Goal: Task Accomplishment & Management: Use online tool/utility

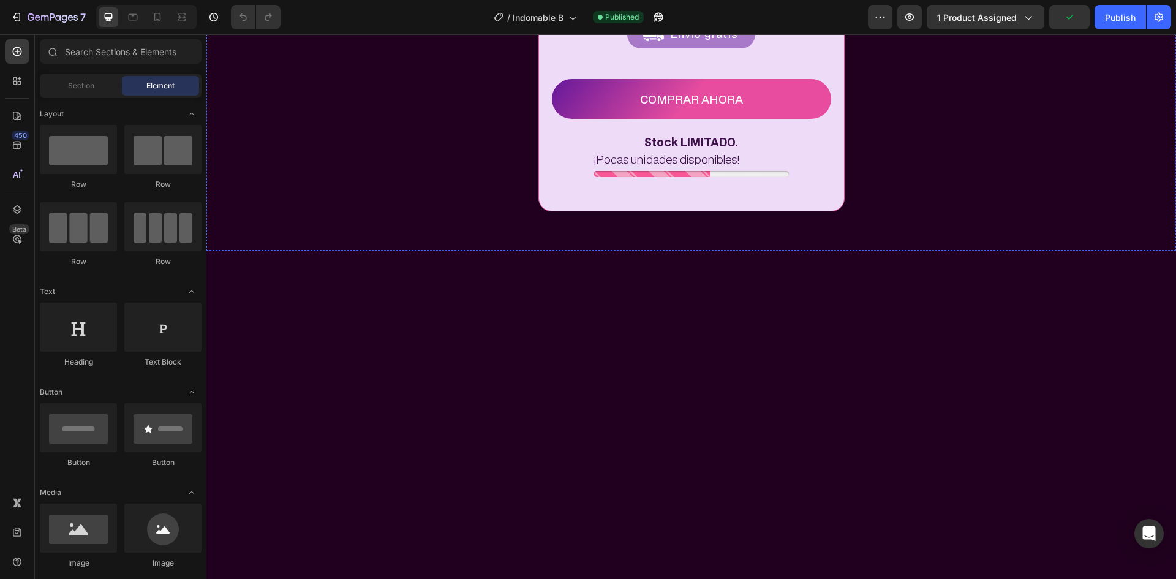
scroll to position [4288, 0]
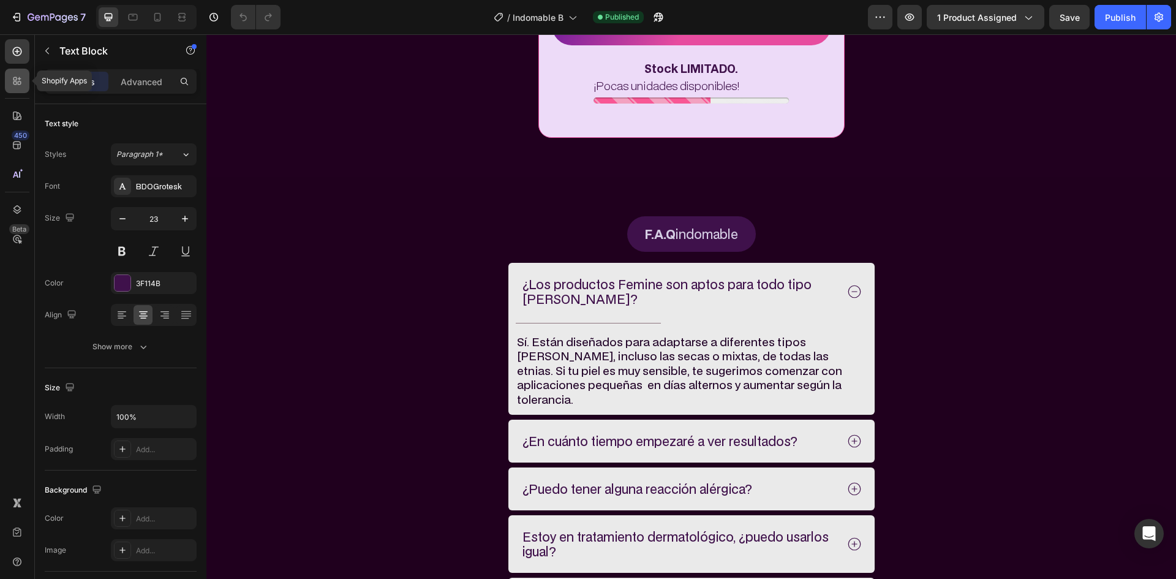
click at [8, 77] on div at bounding box center [17, 81] width 25 height 25
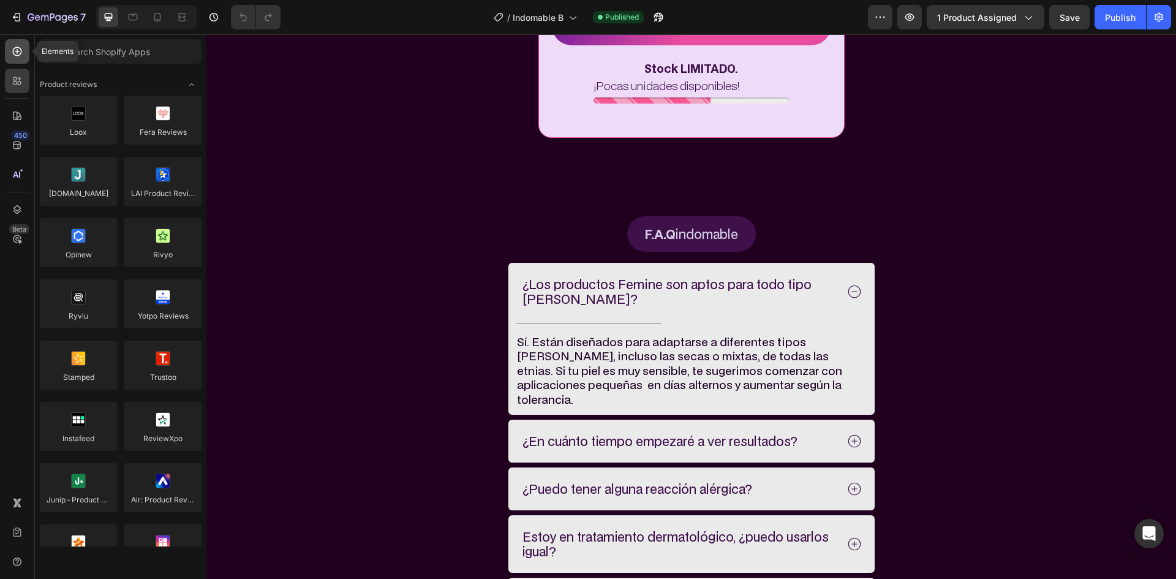
click at [20, 47] on icon at bounding box center [17, 51] width 12 height 12
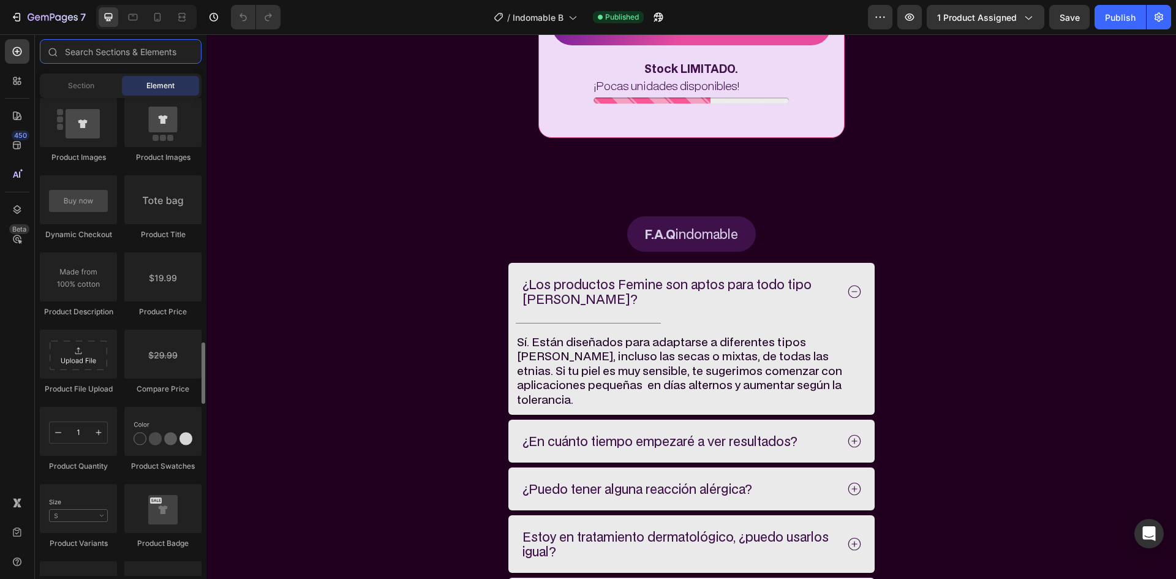
scroll to position [1960, 0]
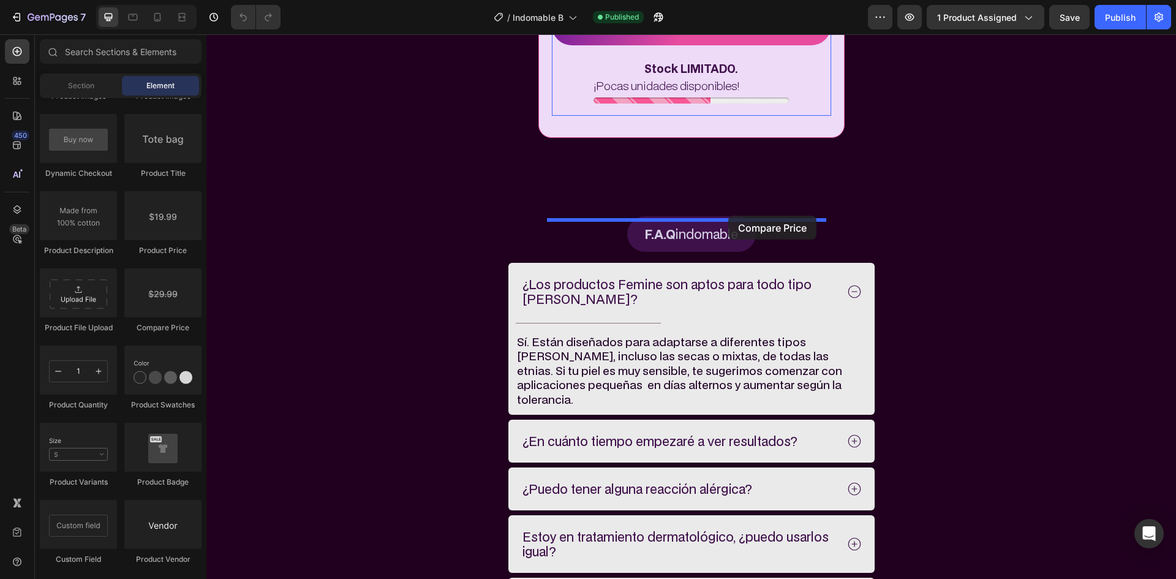
drag, startPoint x: 371, startPoint y: 337, endPoint x: 728, endPoint y: 216, distance: 377.2
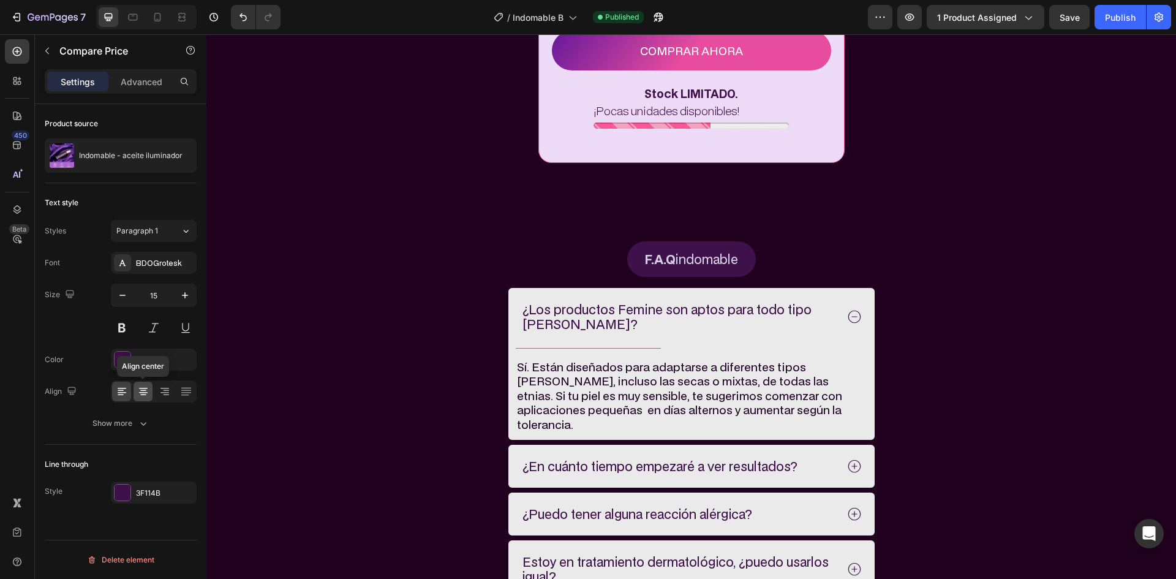
click at [148, 385] on div at bounding box center [143, 392] width 19 height 20
click at [21, 51] on icon at bounding box center [17, 51] width 9 height 9
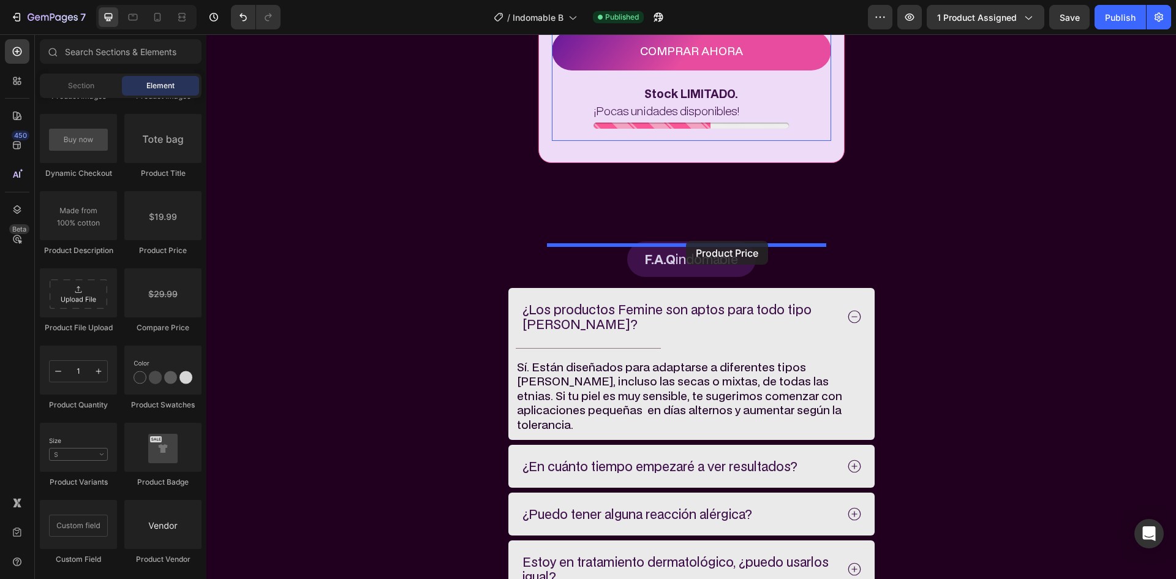
drag, startPoint x: 355, startPoint y: 252, endPoint x: 686, endPoint y: 241, distance: 331.6
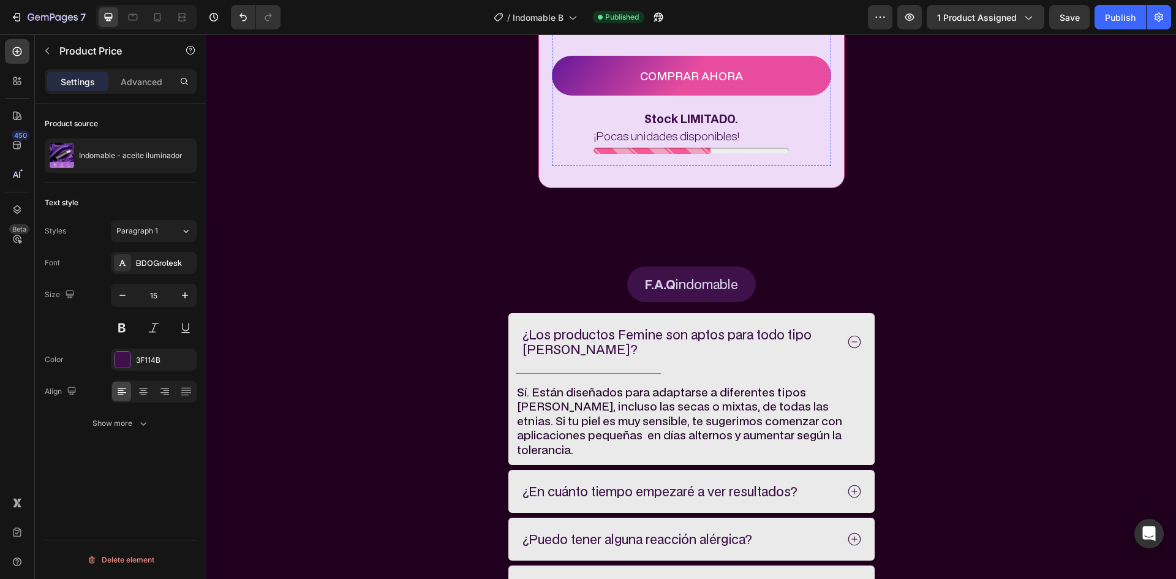
click at [122, 76] on p "Advanced" at bounding box center [142, 81] width 42 height 13
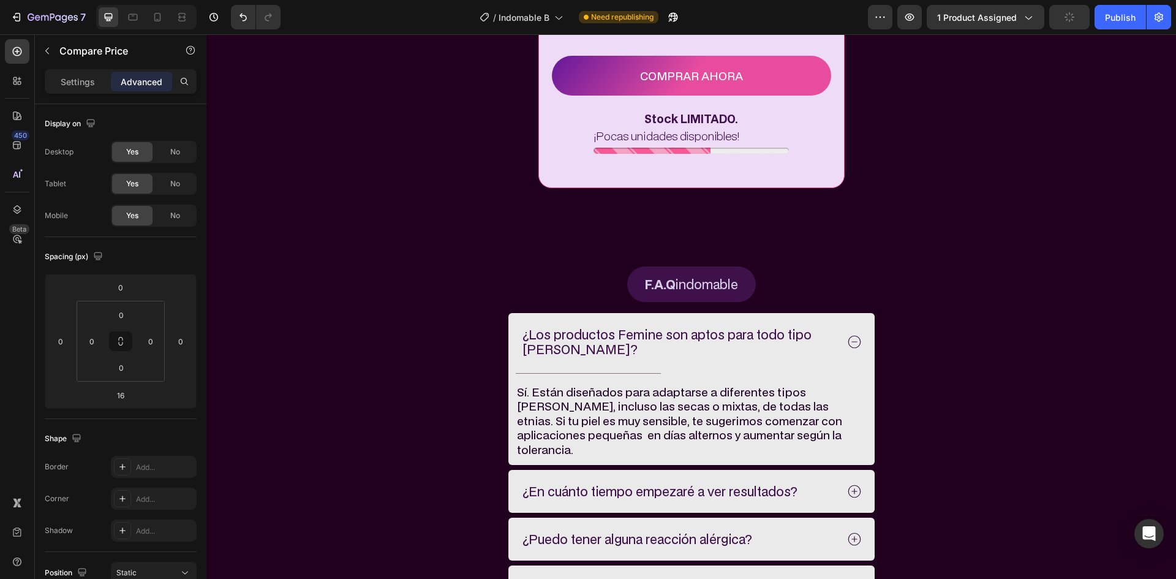
click at [126, 77] on p "Advanced" at bounding box center [142, 81] width 42 height 13
click at [129, 390] on input "16" at bounding box center [120, 395] width 25 height 18
click at [130, 390] on input "16" at bounding box center [120, 395] width 25 height 18
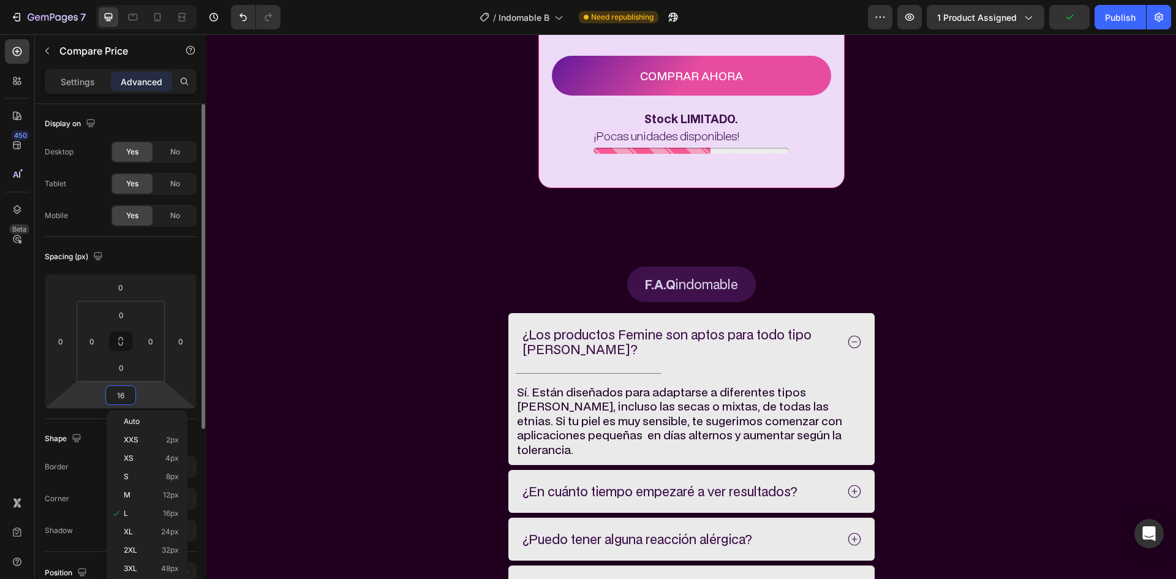
type input "0"
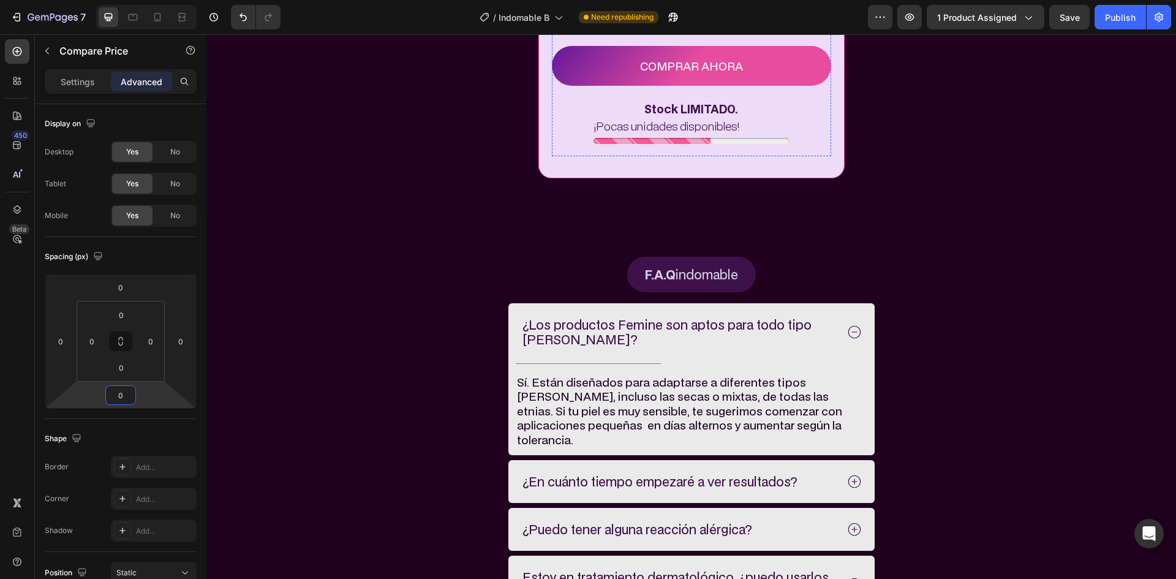
click at [100, 86] on div "Settings" at bounding box center [77, 82] width 61 height 20
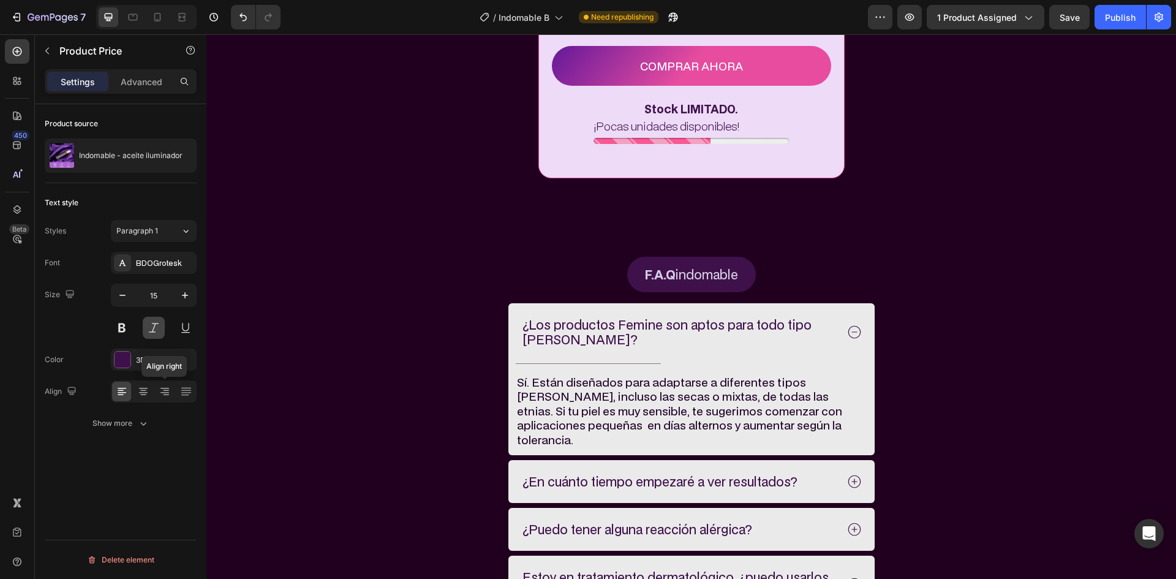
drag, startPoint x: 151, startPoint y: 392, endPoint x: 157, endPoint y: 322, distance: 70.7
click at [152, 393] on div at bounding box center [143, 392] width 19 height 20
click at [185, 293] on icon "button" at bounding box center [185, 295] width 12 height 12
click at [185, 293] on icon "button" at bounding box center [185, 295] width 6 height 6
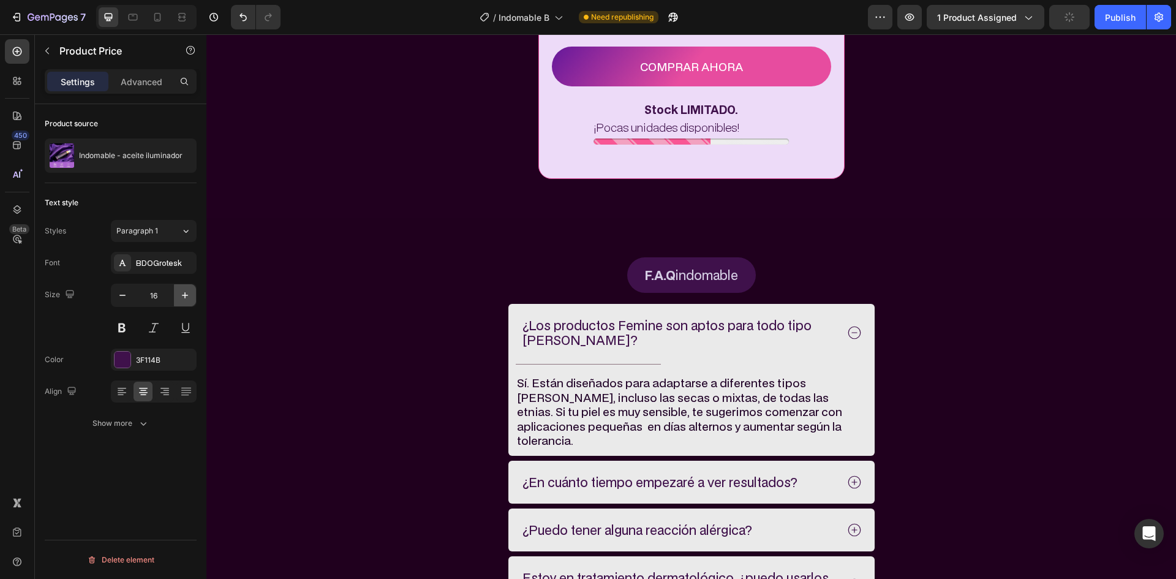
drag, startPoint x: 185, startPoint y: 293, endPoint x: 183, endPoint y: 303, distance: 9.5
click at [187, 295] on icon "button" at bounding box center [185, 295] width 6 height 6
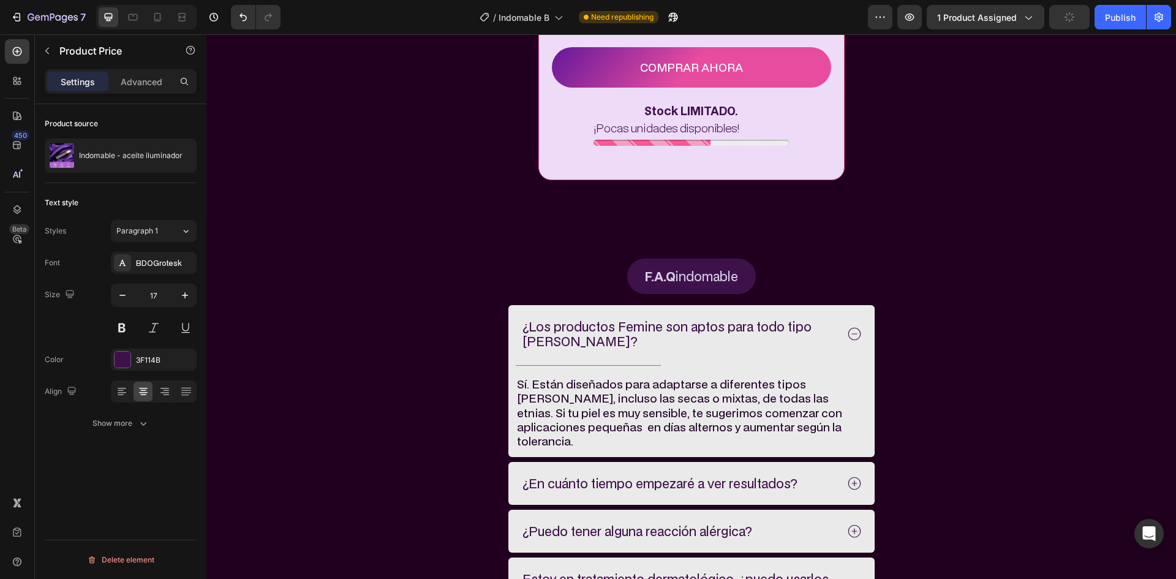
type input "18"
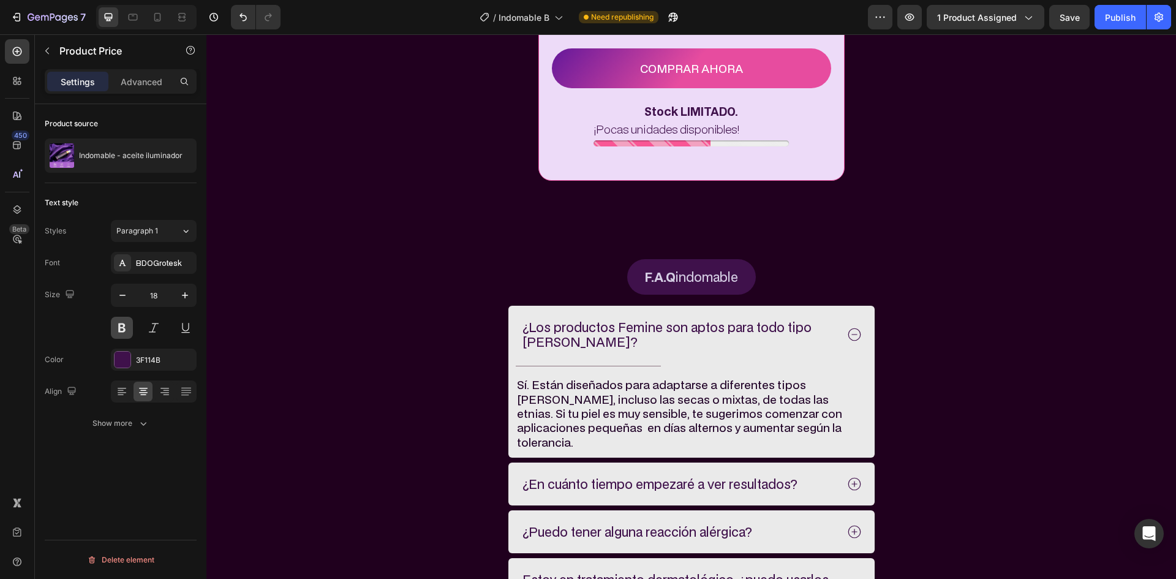
click at [132, 331] on div at bounding box center [154, 328] width 86 height 22
click at [115, 420] on div "Show more" at bounding box center [121, 423] width 57 height 12
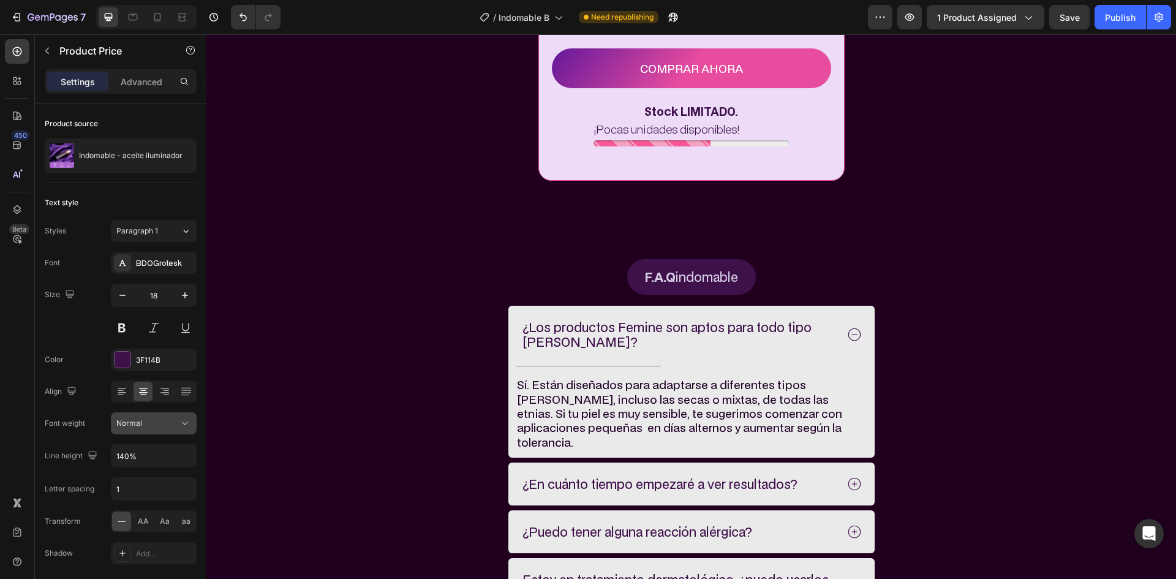
click at [149, 426] on div "Normal" at bounding box center [147, 423] width 62 height 11
drag, startPoint x: 143, startPoint y: 496, endPoint x: 149, endPoint y: 466, distance: 30.8
click at [143, 497] on p "Bold" at bounding box center [151, 499] width 70 height 11
click at [167, 457] on input "140%" at bounding box center [153, 456] width 85 height 22
click at [193, 465] on button "button" at bounding box center [185, 456] width 22 height 22
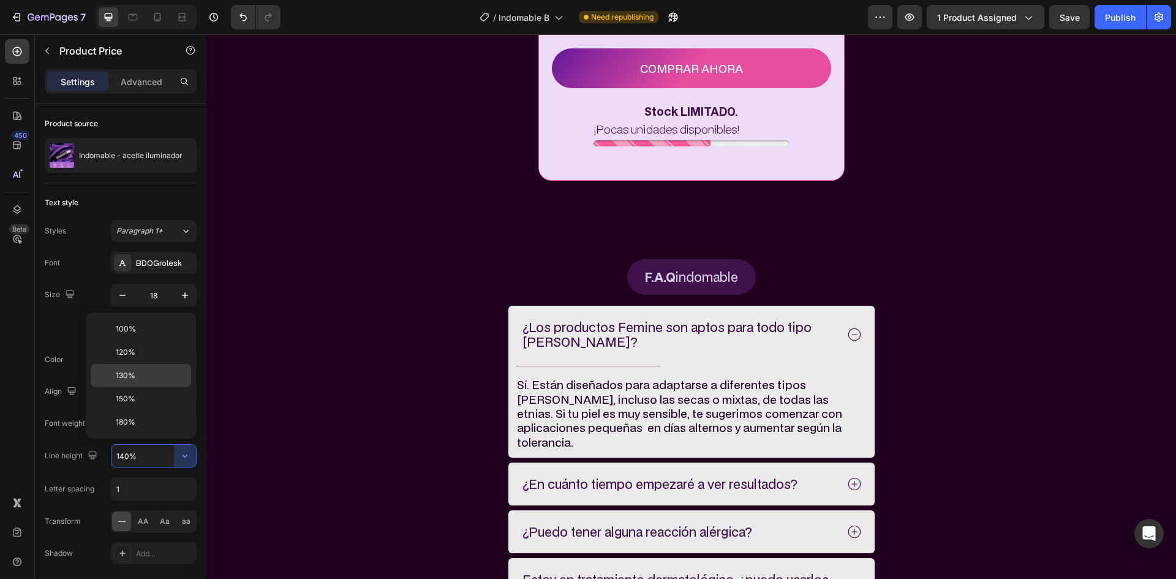
click at [140, 387] on div "130%" at bounding box center [141, 398] width 100 height 23
type input "130%"
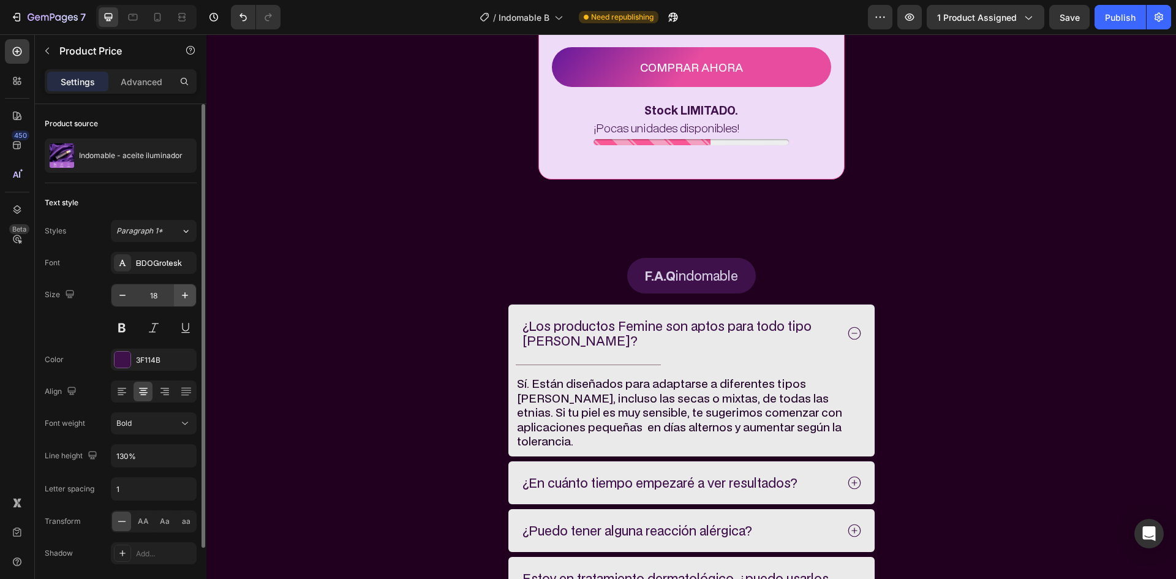
click at [193, 285] on button "button" at bounding box center [185, 295] width 22 height 22
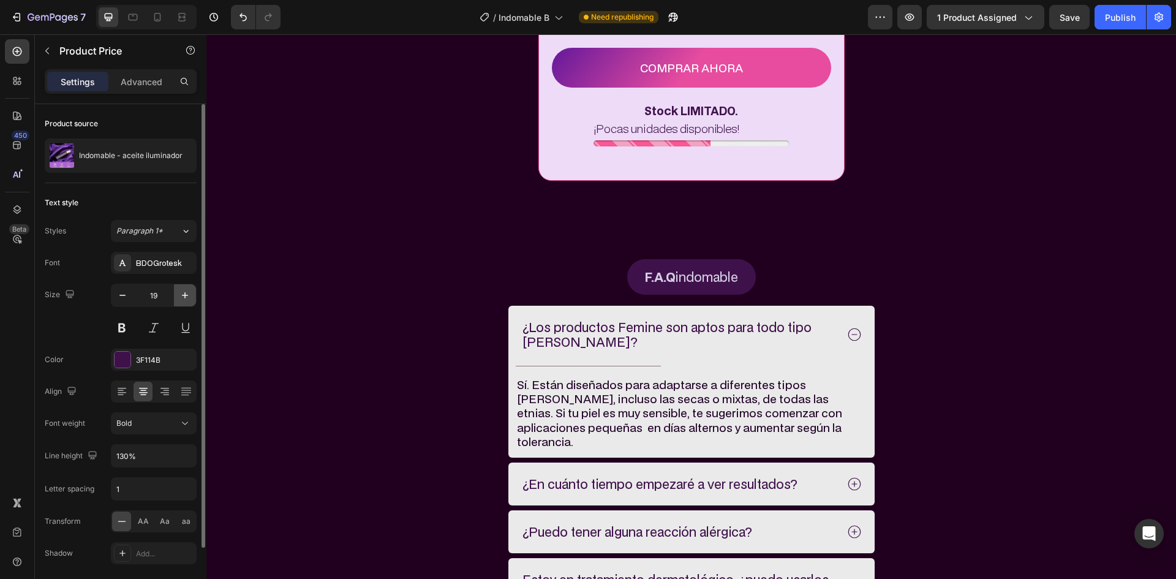
click at [194, 286] on button "button" at bounding box center [185, 295] width 22 height 22
click at [194, 287] on button "button" at bounding box center [185, 295] width 22 height 22
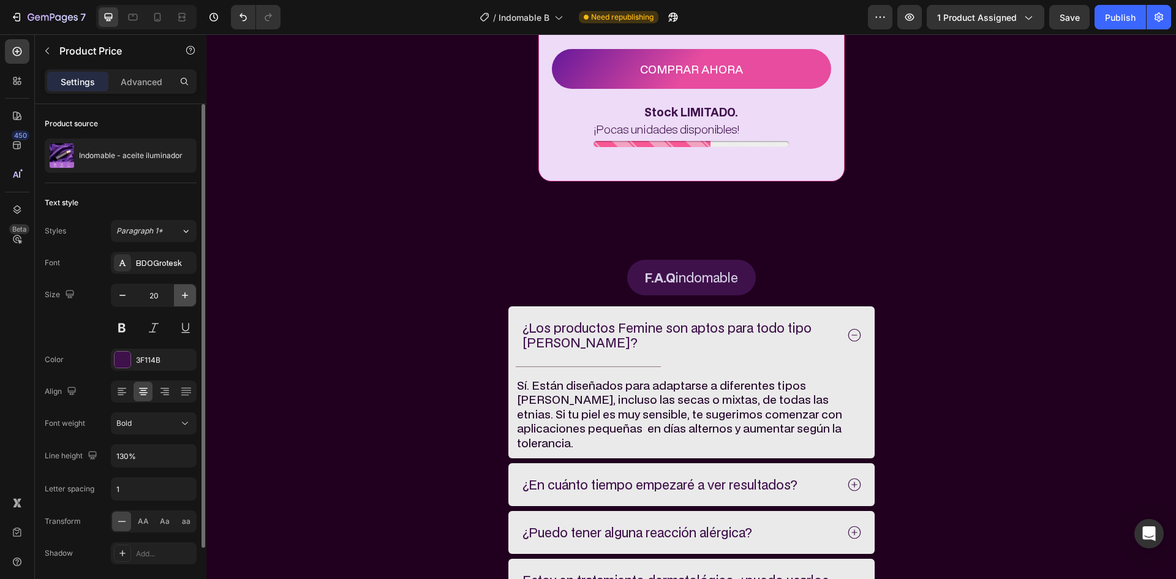
click at [194, 287] on button "button" at bounding box center [185, 295] width 22 height 22
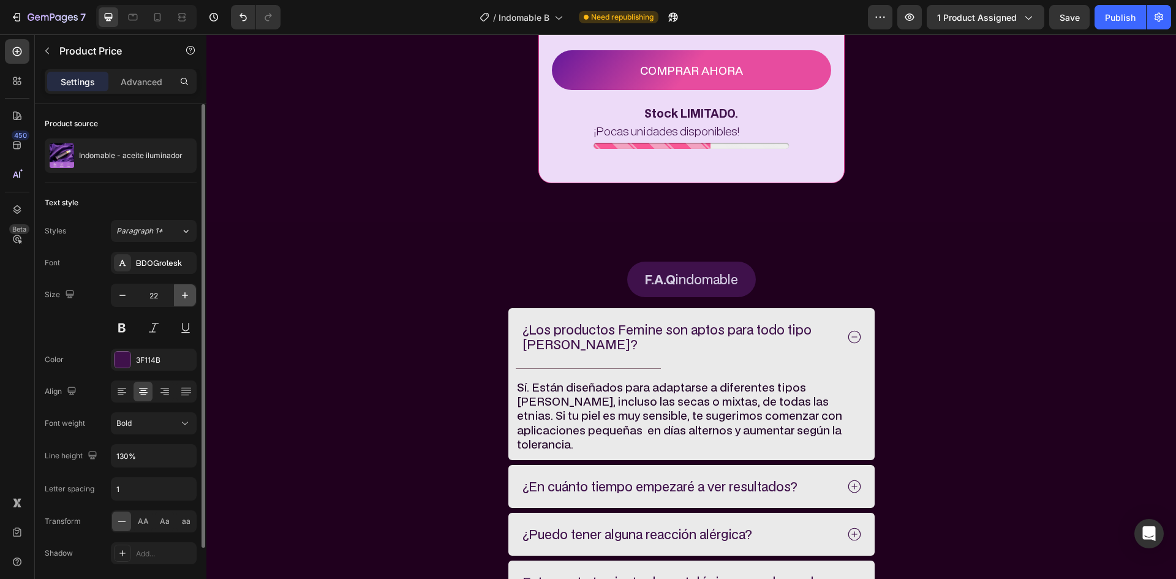
click at [194, 287] on button "button" at bounding box center [185, 295] width 22 height 22
click at [195, 287] on button "button" at bounding box center [185, 295] width 22 height 22
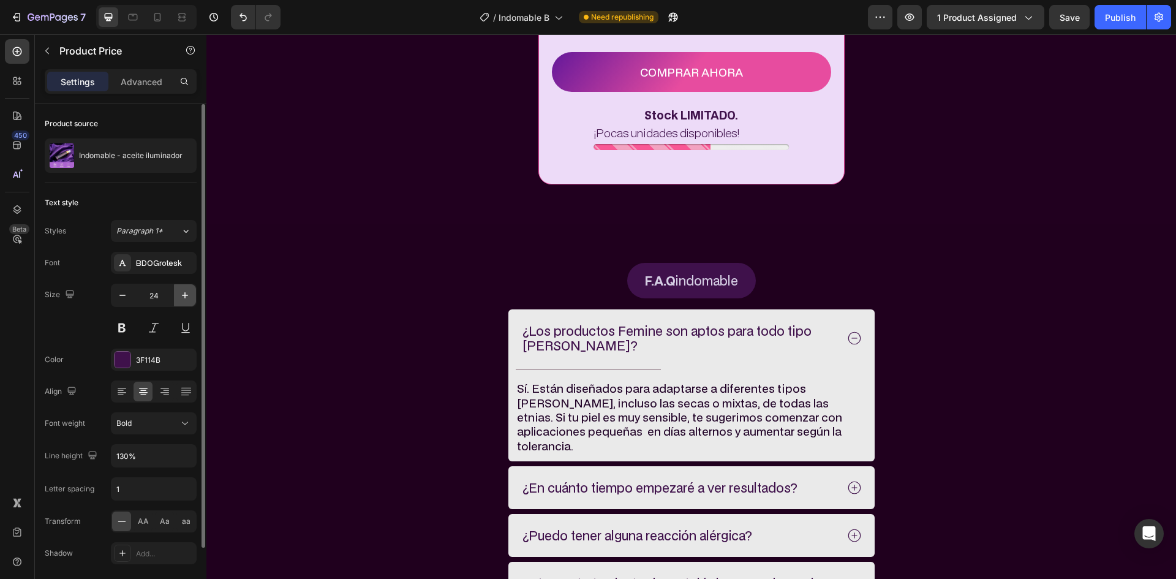
click at [195, 287] on button "button" at bounding box center [185, 295] width 22 height 22
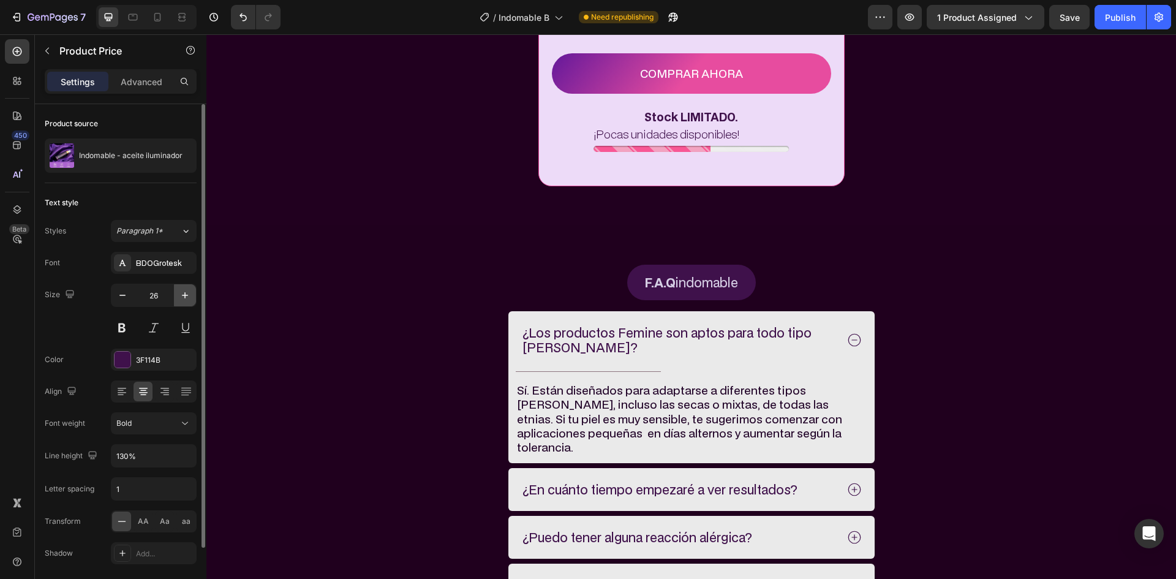
click at [195, 287] on button "button" at bounding box center [185, 295] width 22 height 22
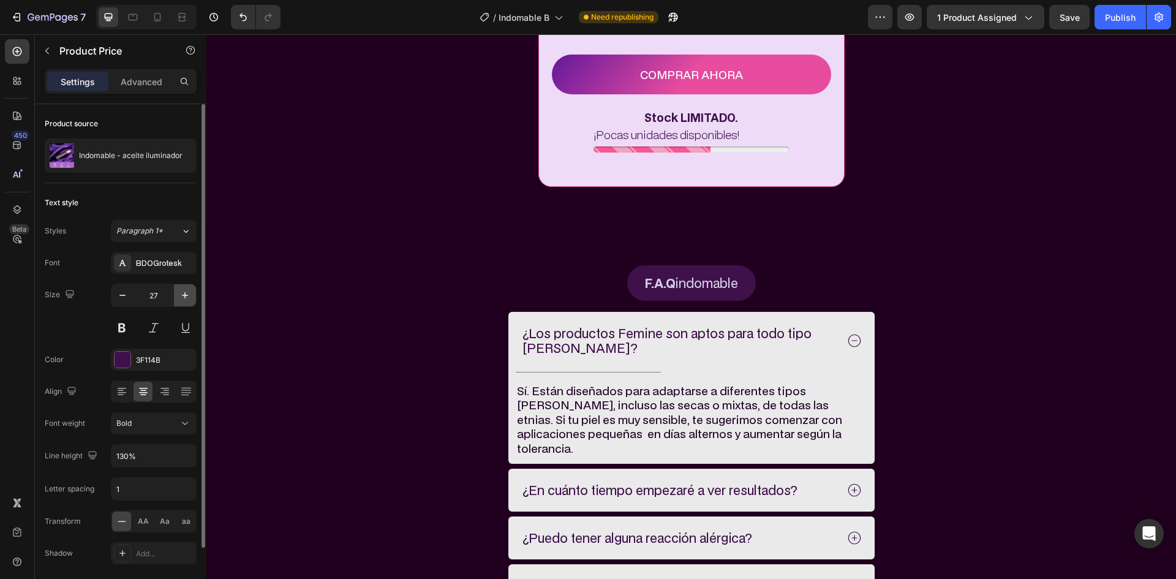
click at [195, 287] on button "button" at bounding box center [185, 295] width 22 height 22
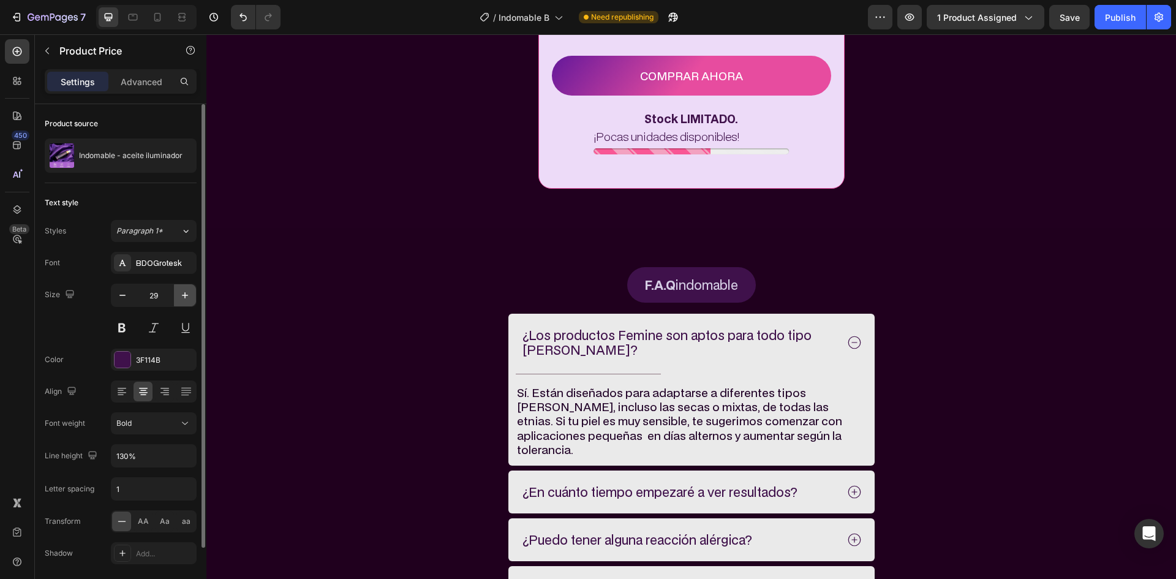
click at [195, 287] on button "button" at bounding box center [185, 295] width 22 height 22
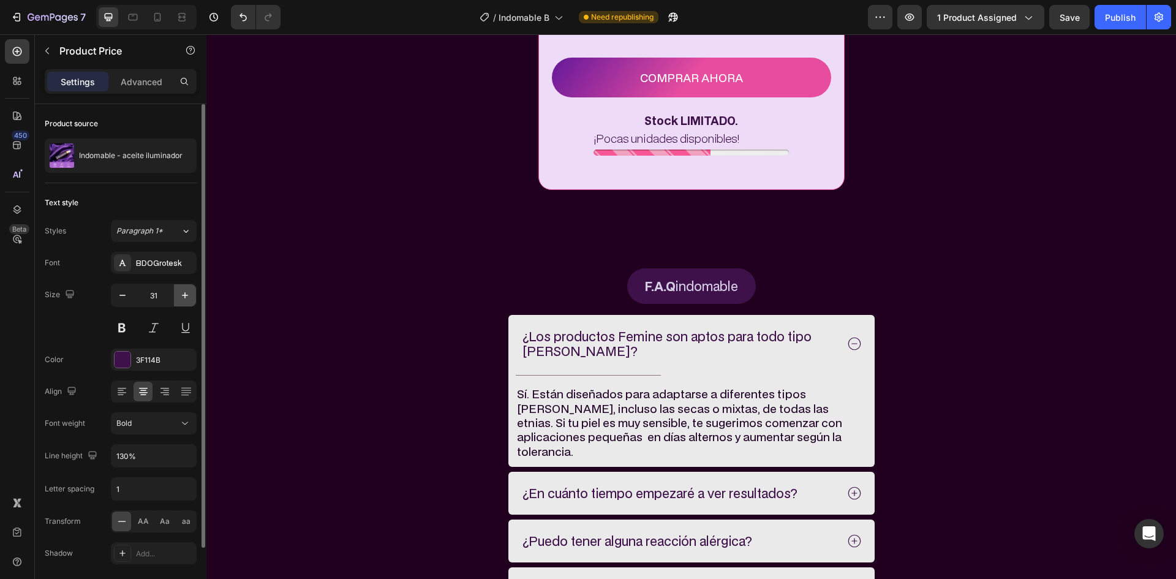
click at [195, 287] on button "button" at bounding box center [185, 295] width 22 height 22
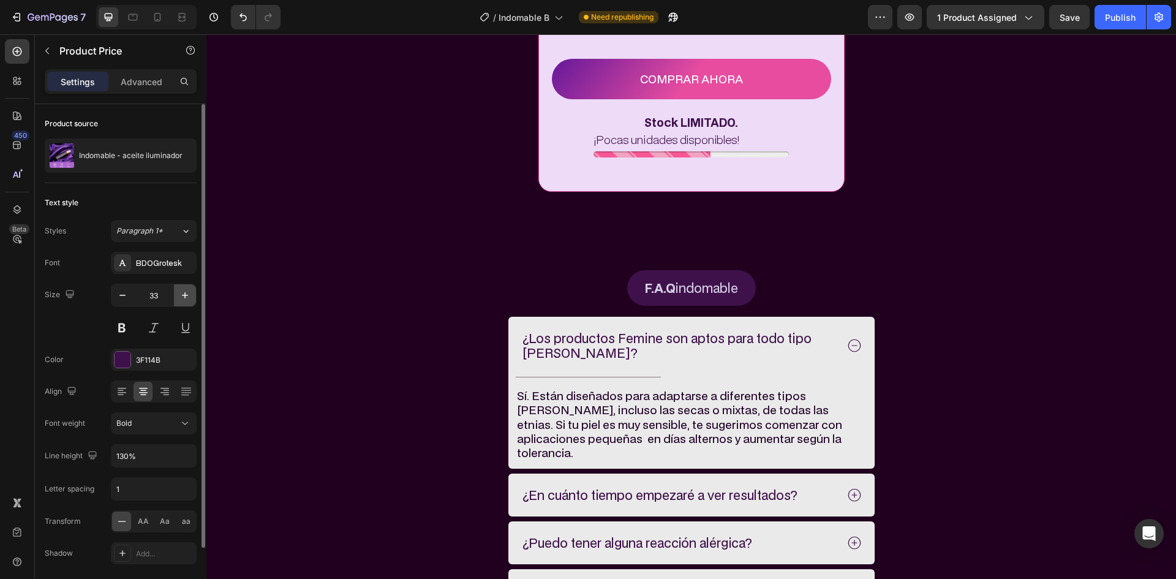
click at [195, 287] on button "button" at bounding box center [185, 295] width 22 height 22
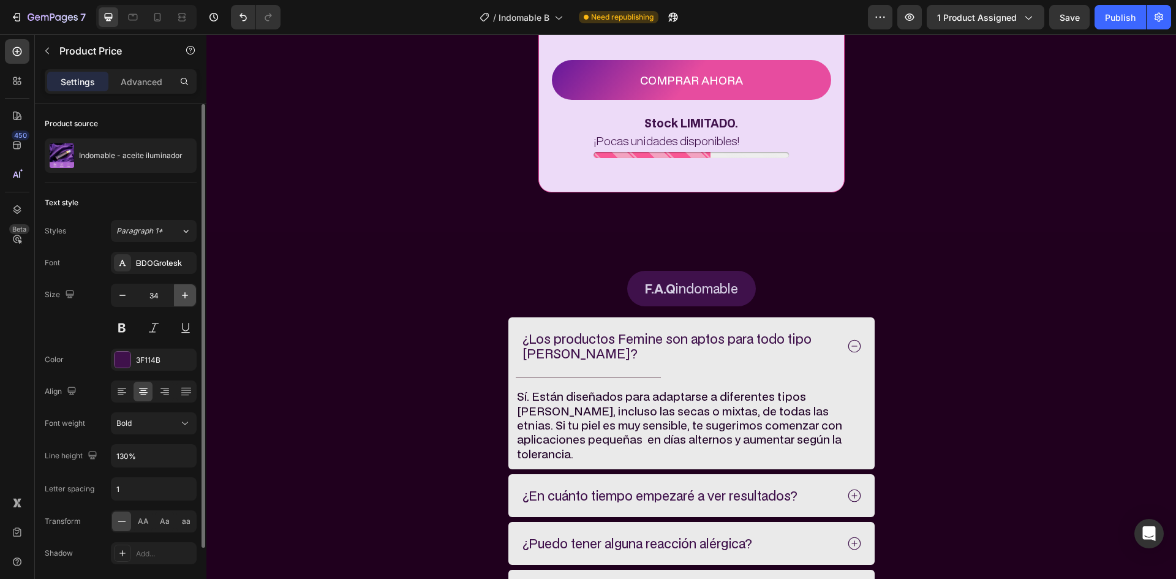
click at [195, 287] on button "button" at bounding box center [185, 295] width 22 height 22
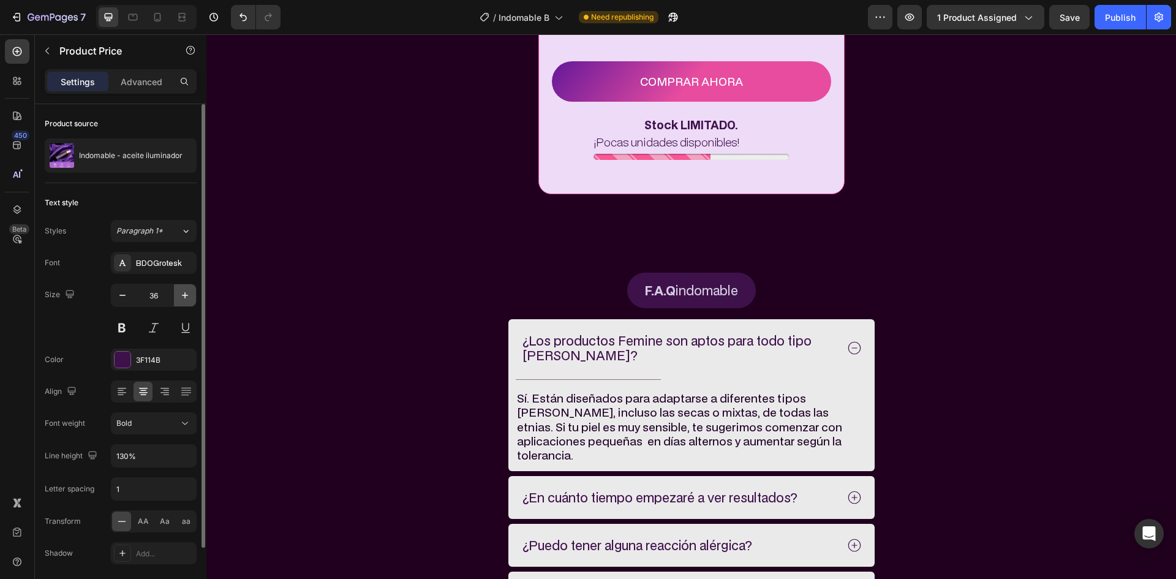
click at [195, 287] on button "button" at bounding box center [185, 295] width 22 height 22
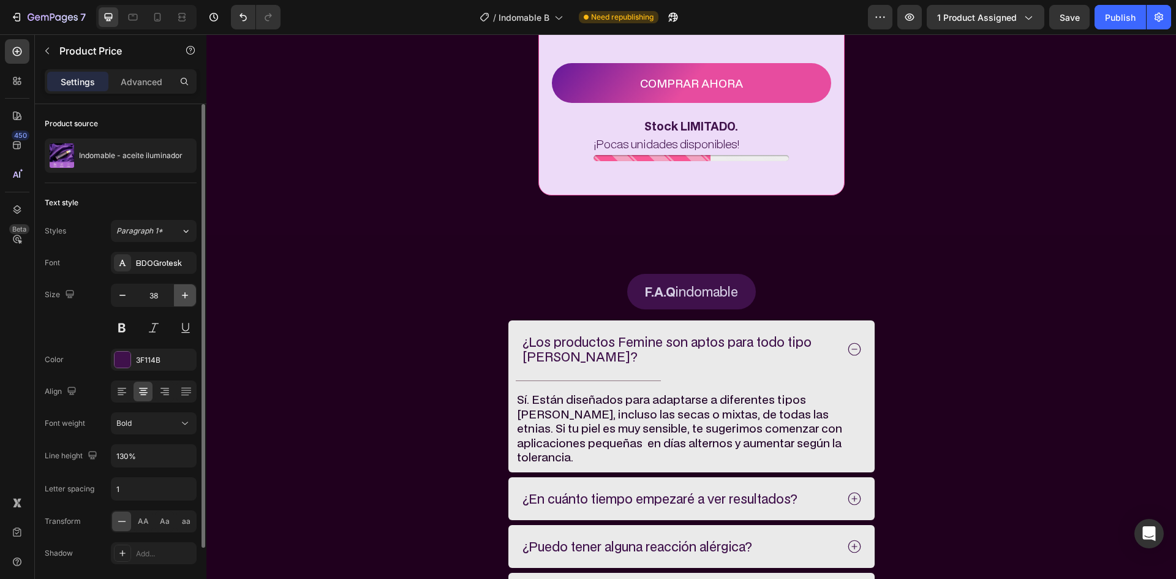
click at [195, 287] on button "button" at bounding box center [185, 295] width 22 height 22
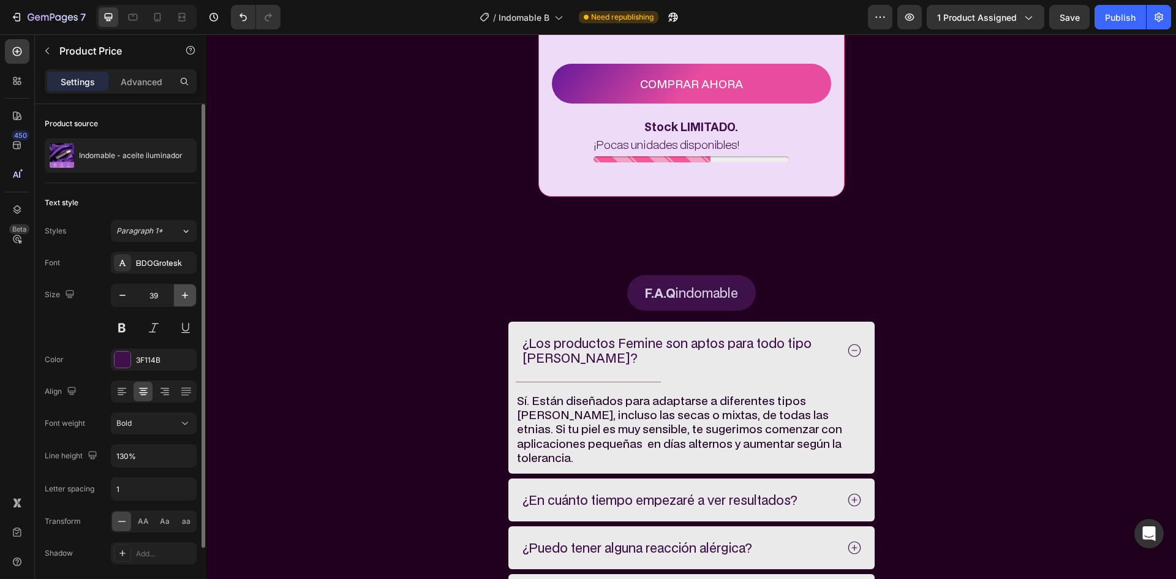
type input "40"
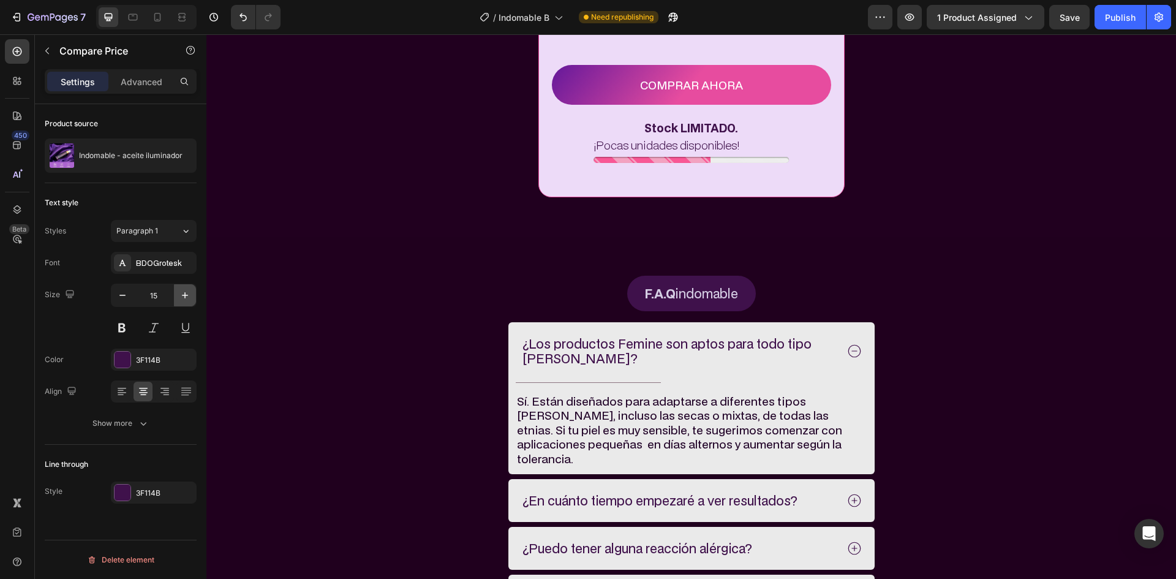
click at [184, 295] on icon "button" at bounding box center [185, 295] width 6 height 6
click at [185, 295] on icon "button" at bounding box center [185, 295] width 6 height 6
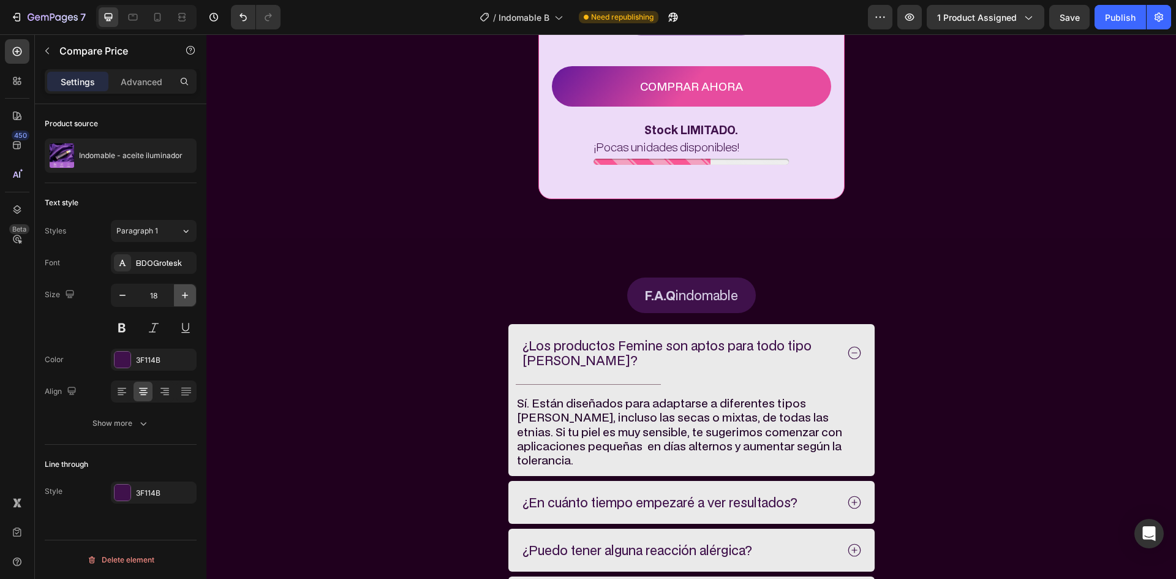
click at [185, 295] on icon "button" at bounding box center [185, 295] width 6 height 6
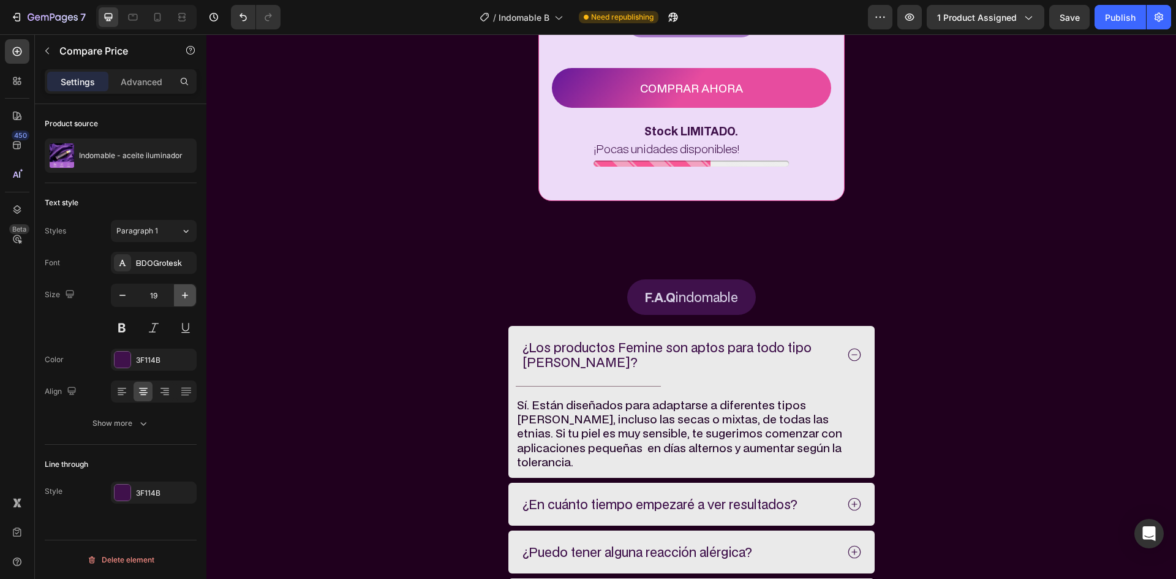
click at [185, 295] on icon "button" at bounding box center [185, 295] width 6 height 6
type input "20"
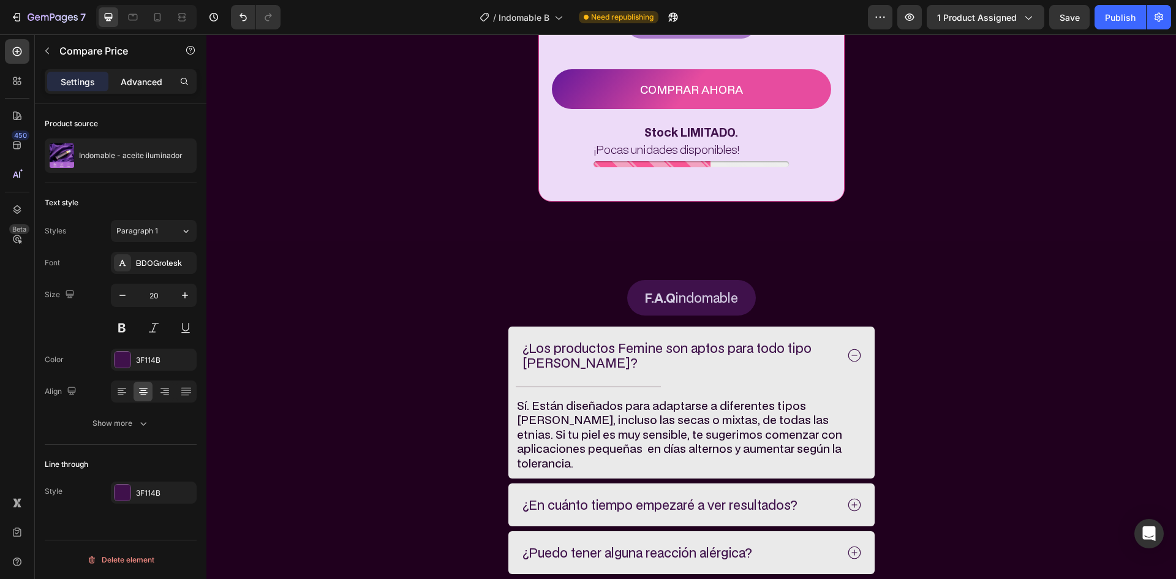
click at [144, 76] on p "Advanced" at bounding box center [142, 81] width 42 height 13
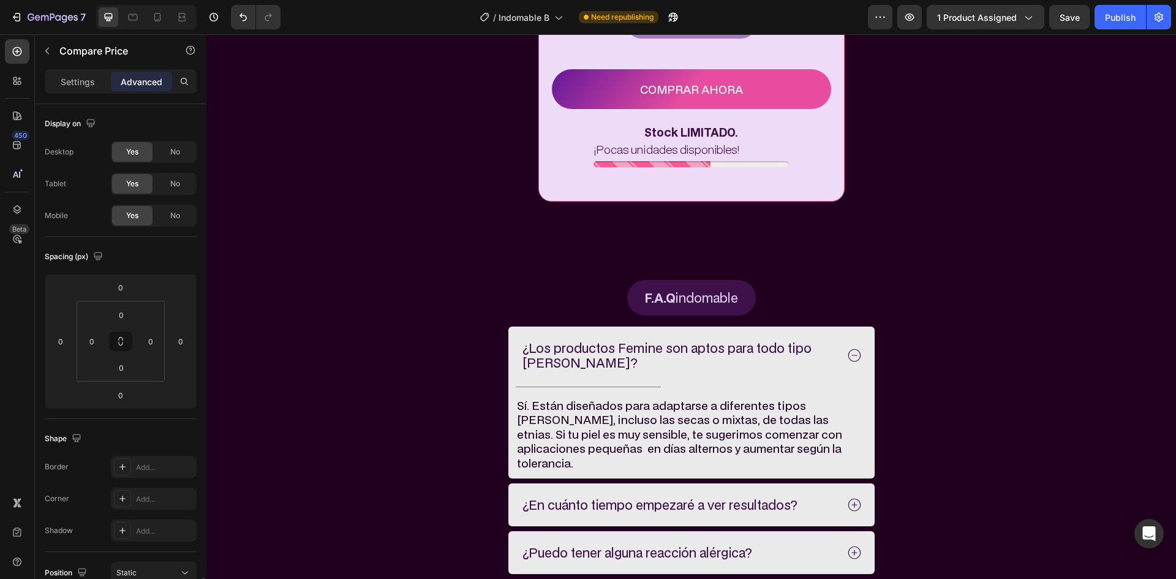
scroll to position [289, 0]
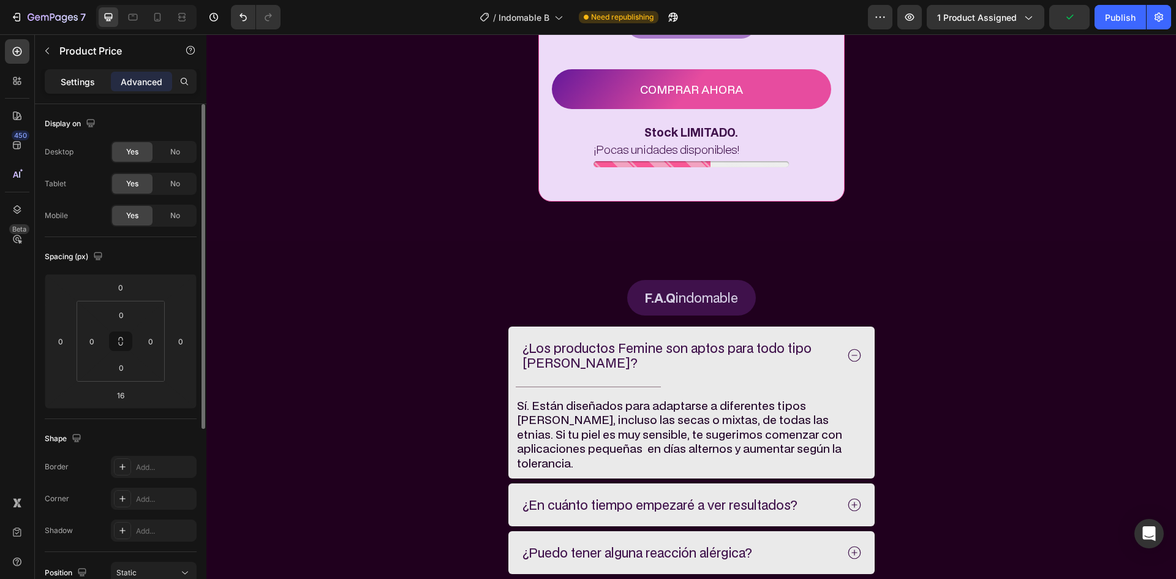
click at [97, 86] on div "Settings" at bounding box center [77, 82] width 61 height 20
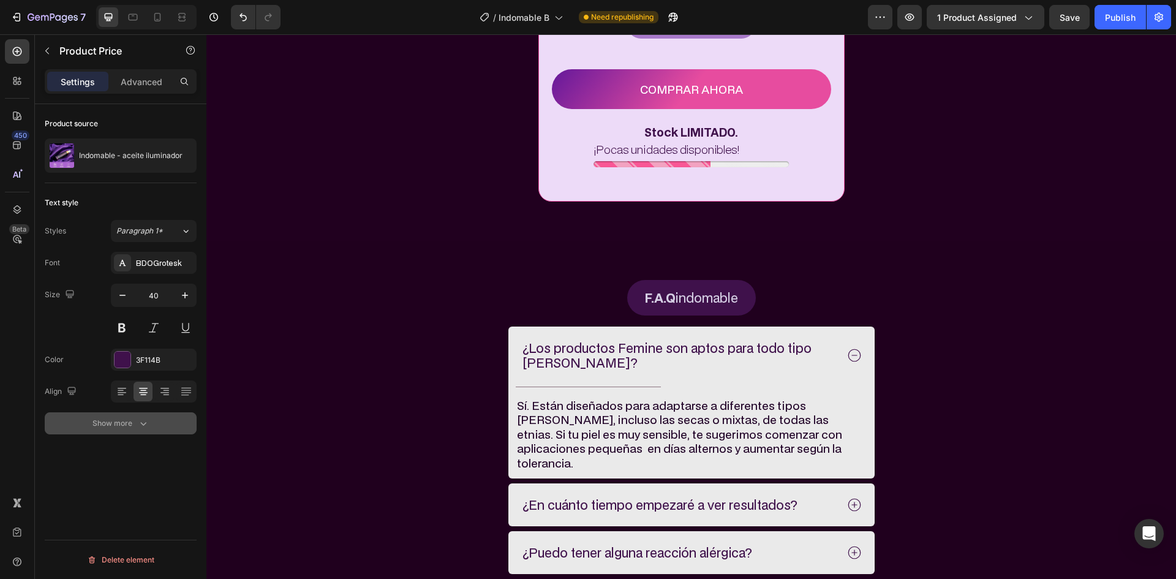
drag, startPoint x: 156, startPoint y: 429, endPoint x: 151, endPoint y: 423, distance: 7.8
click at [151, 423] on button "Show more" at bounding box center [121, 423] width 152 height 22
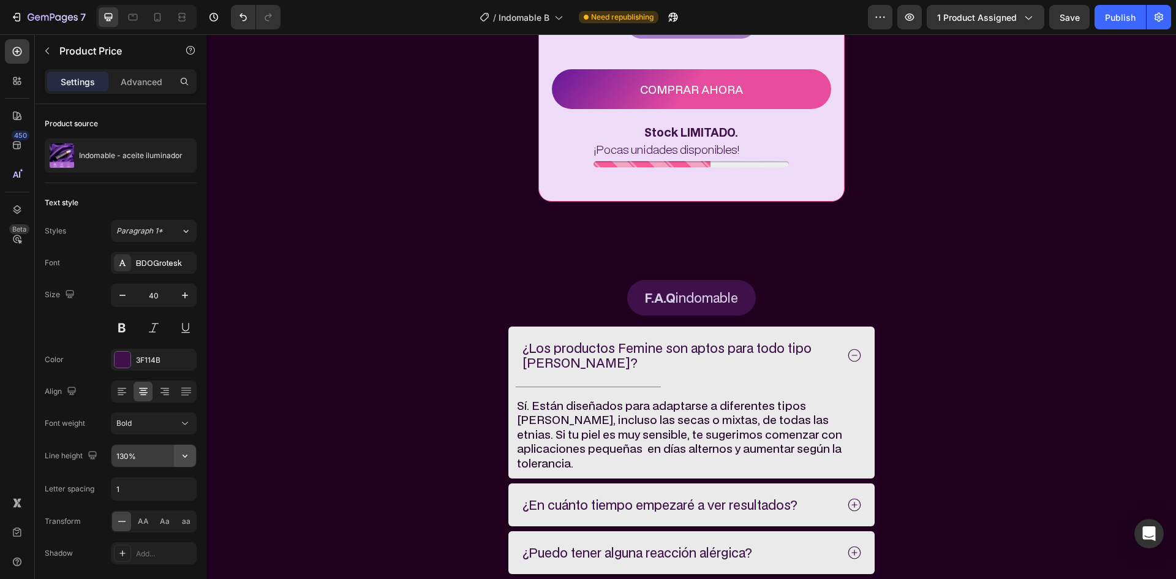
click at [194, 456] on button "button" at bounding box center [185, 456] width 22 height 22
click at [115, 350] on div "120%" at bounding box center [141, 352] width 100 height 23
type input "120%"
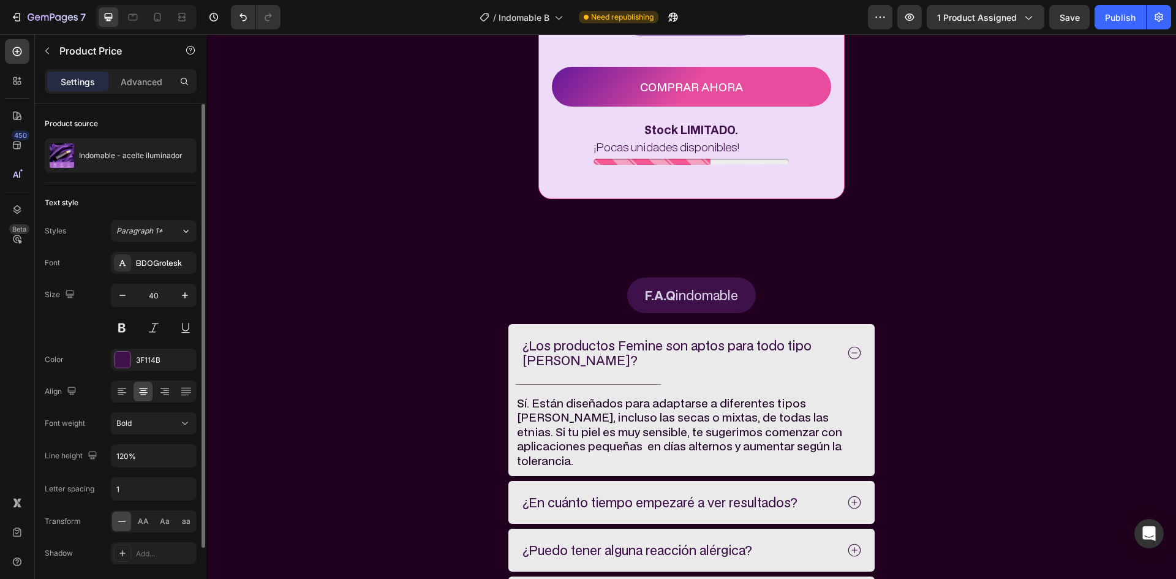
click at [84, 323] on div "Size 40" at bounding box center [121, 311] width 152 height 55
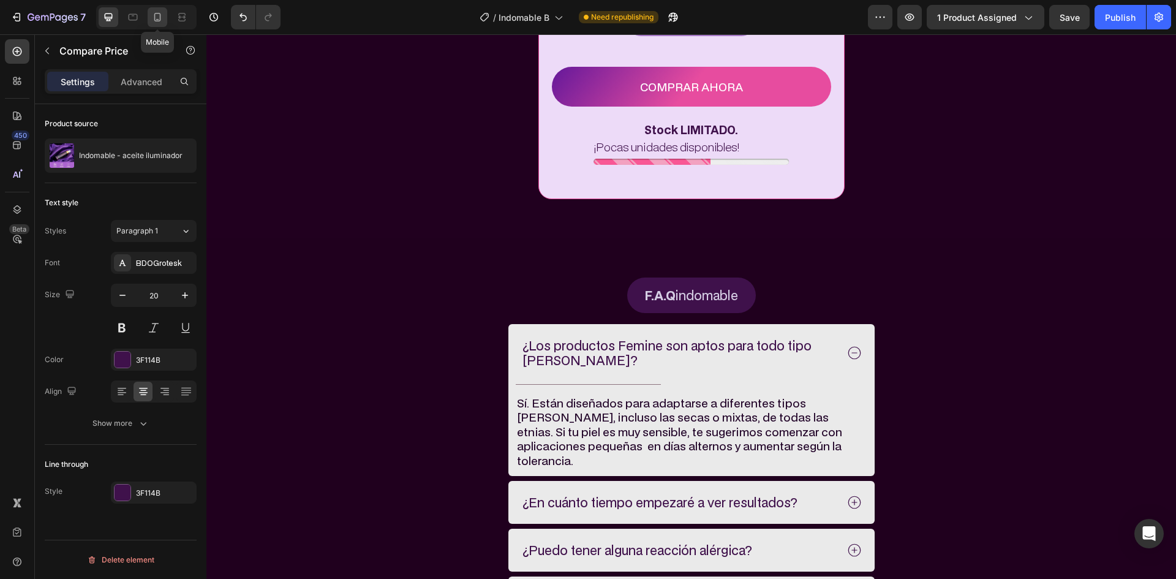
click at [165, 15] on div at bounding box center [158, 17] width 20 height 20
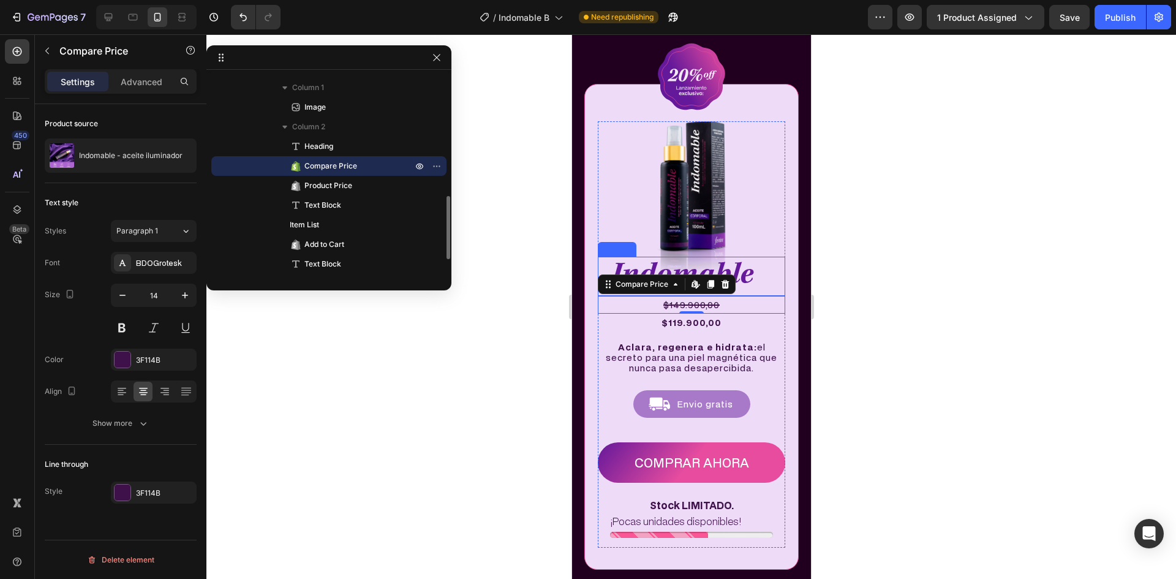
scroll to position [3802, 0]
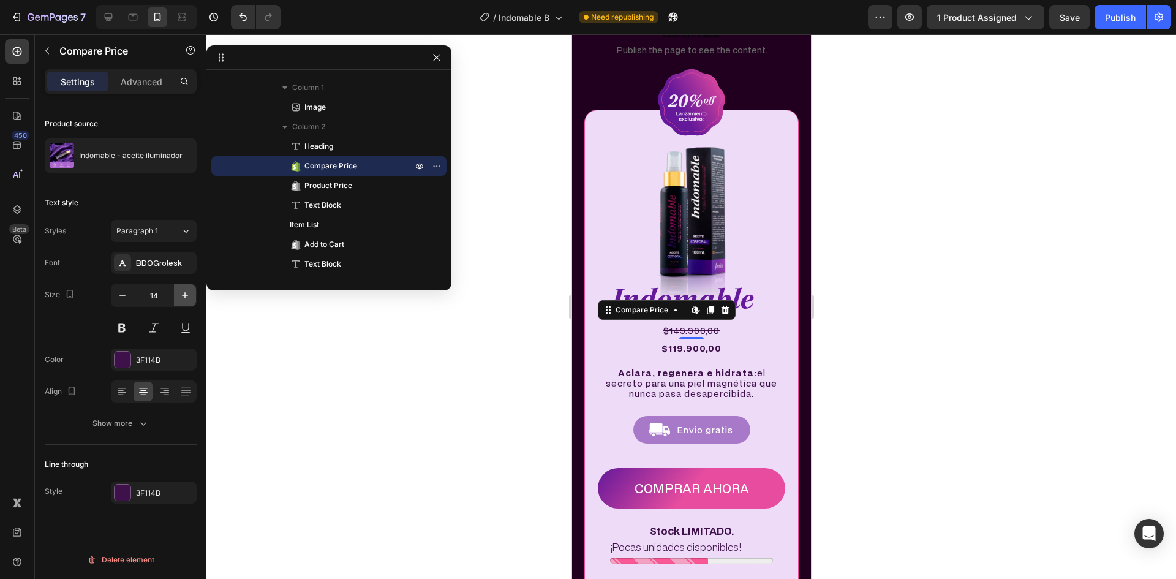
click at [186, 296] on icon "button" at bounding box center [185, 295] width 12 height 12
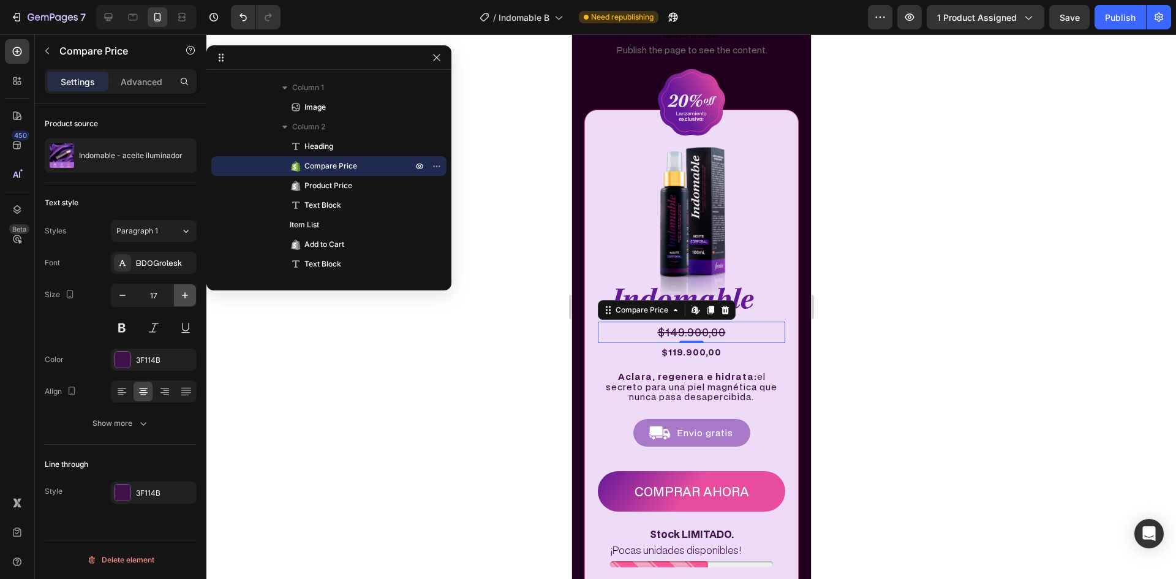
click at [186, 296] on icon "button" at bounding box center [185, 295] width 12 height 12
type input "18"
click at [646, 350] on div "$119.900,00" at bounding box center [690, 353] width 187 height 18
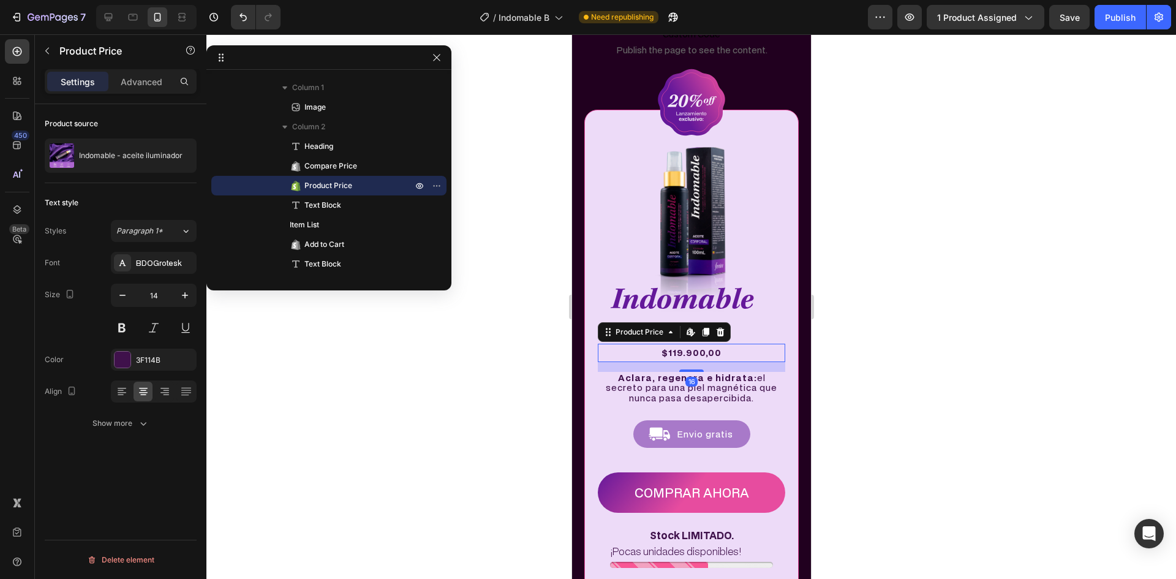
click at [188, 283] on div "Font BDOGrotesk Size 14 Color 3F114B Align Show more" at bounding box center [121, 343] width 152 height 183
click at [189, 288] on div "14" at bounding box center [154, 295] width 86 height 23
click at [189, 288] on button "button" at bounding box center [185, 295] width 22 height 22
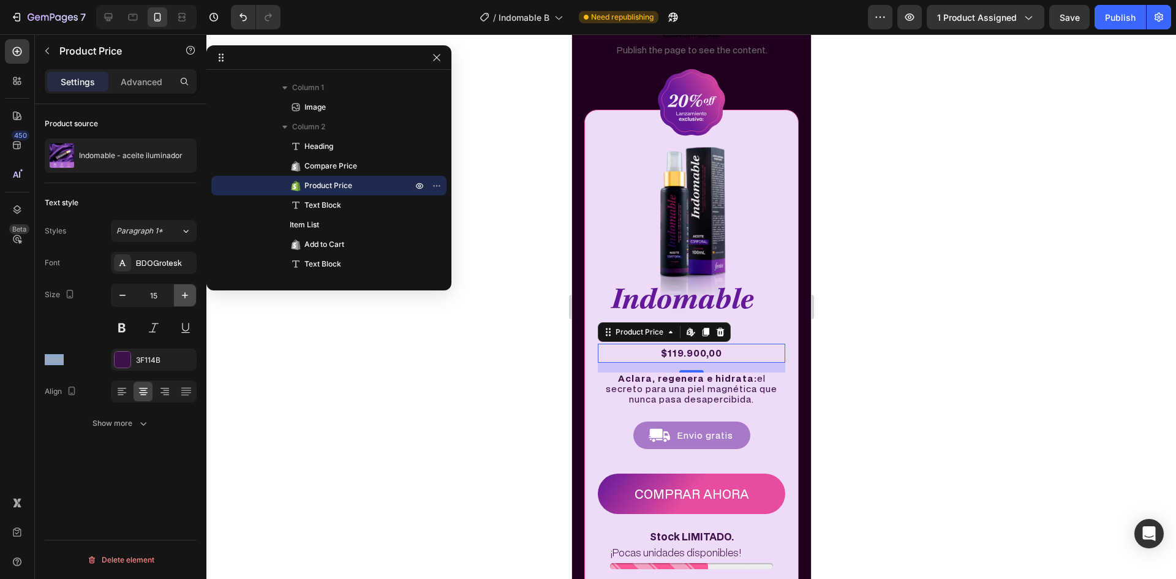
click at [189, 288] on button "button" at bounding box center [185, 295] width 22 height 22
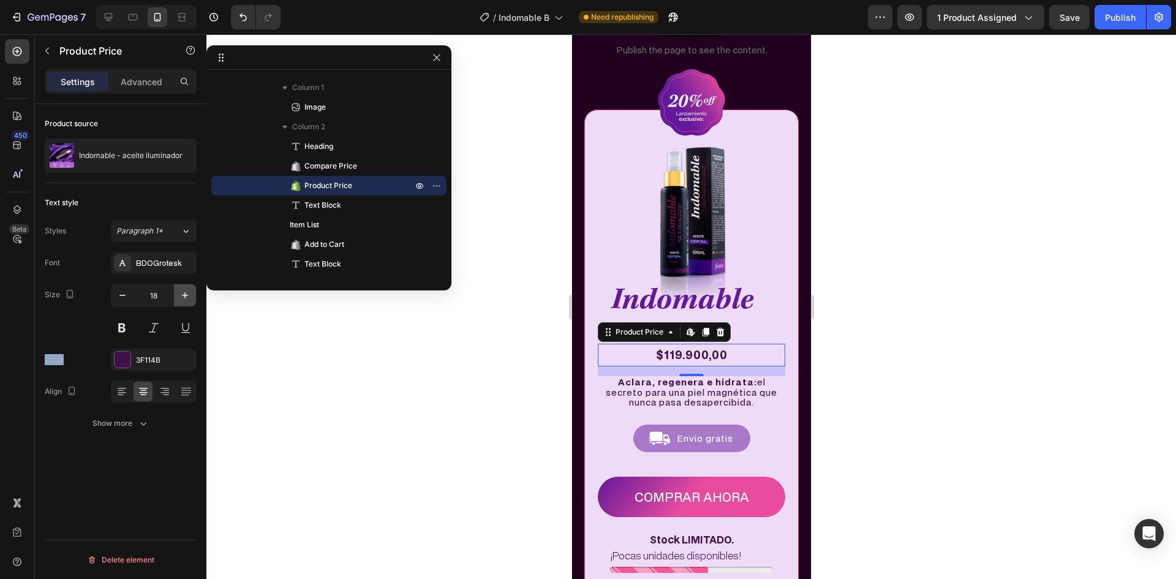
click at [189, 288] on button "button" at bounding box center [185, 295] width 22 height 22
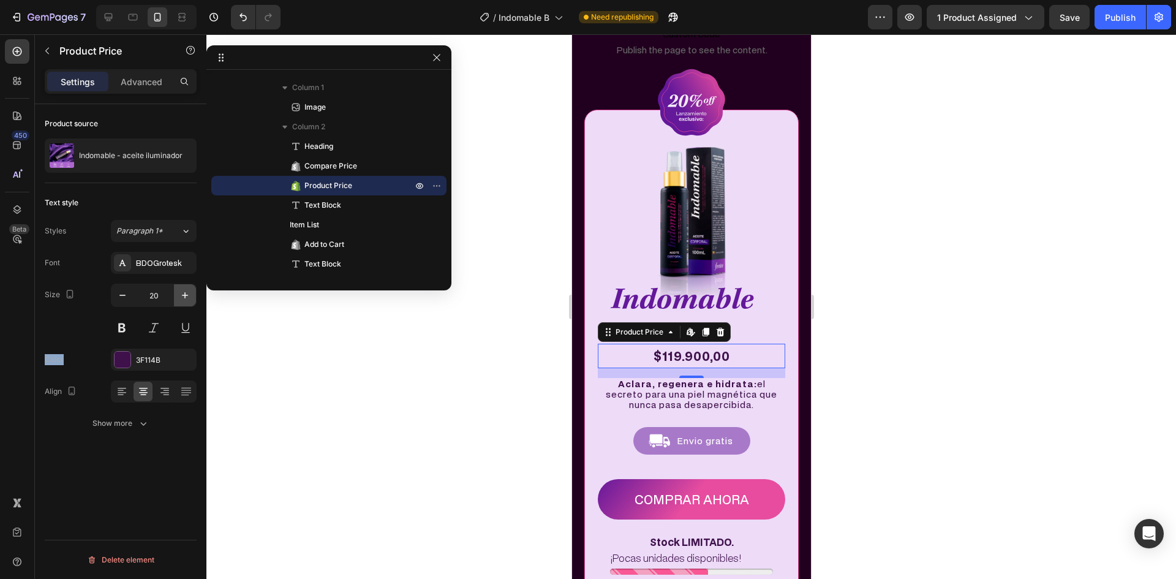
click at [189, 288] on button "button" at bounding box center [185, 295] width 22 height 22
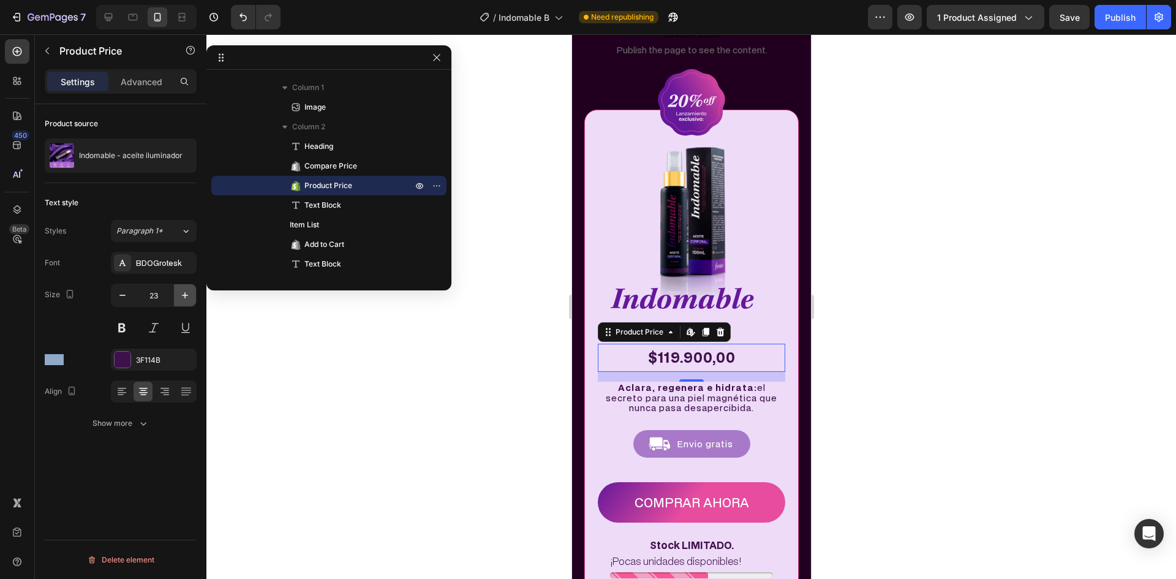
click at [189, 288] on button "button" at bounding box center [185, 295] width 22 height 22
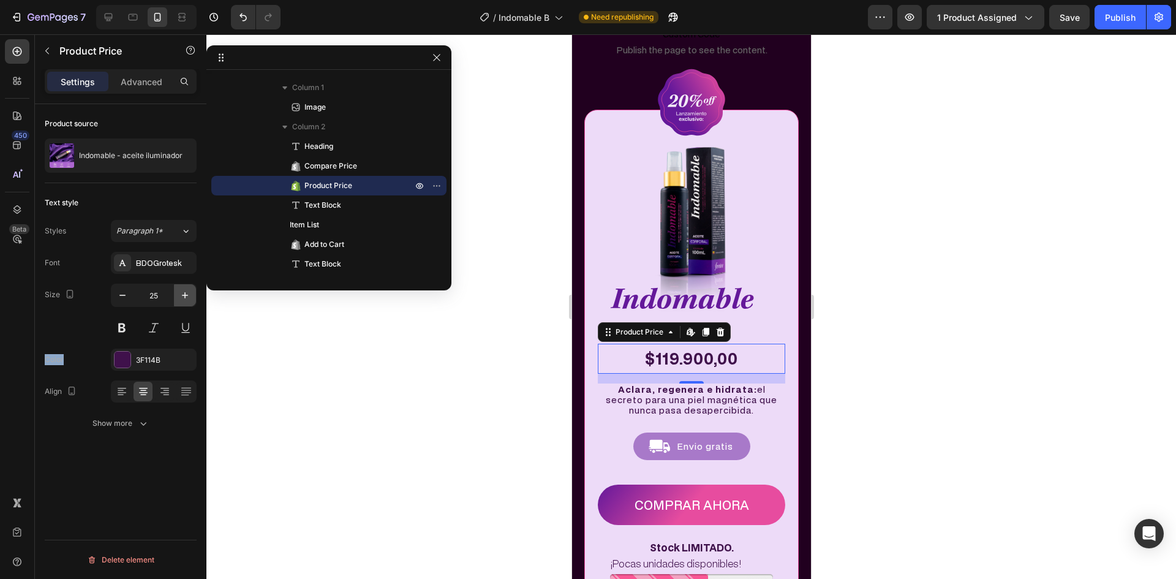
click at [189, 288] on button "button" at bounding box center [185, 295] width 22 height 22
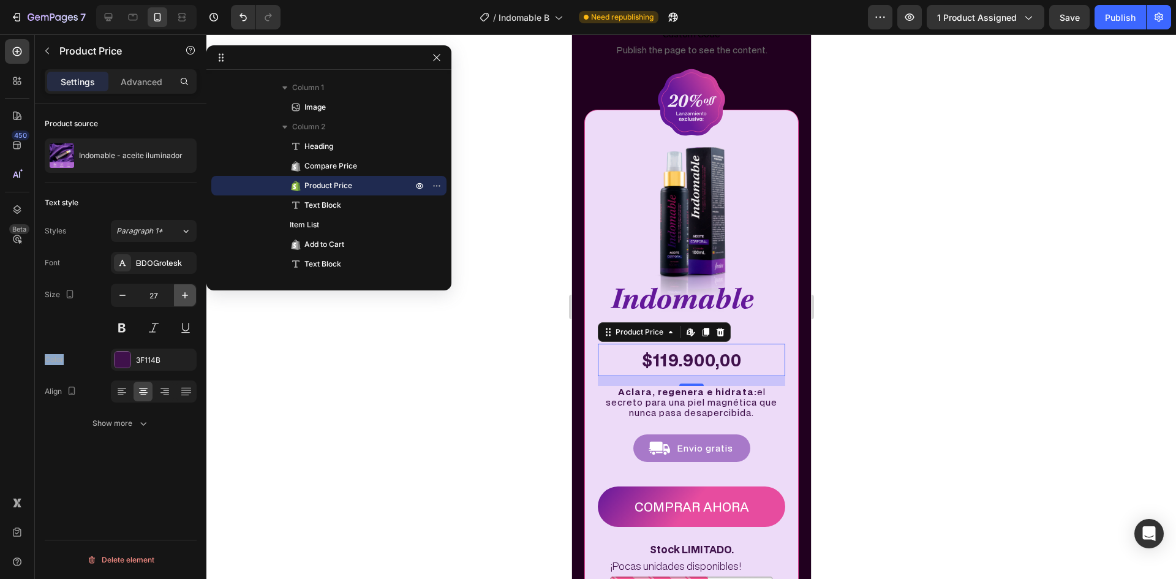
click at [189, 288] on button "button" at bounding box center [185, 295] width 22 height 22
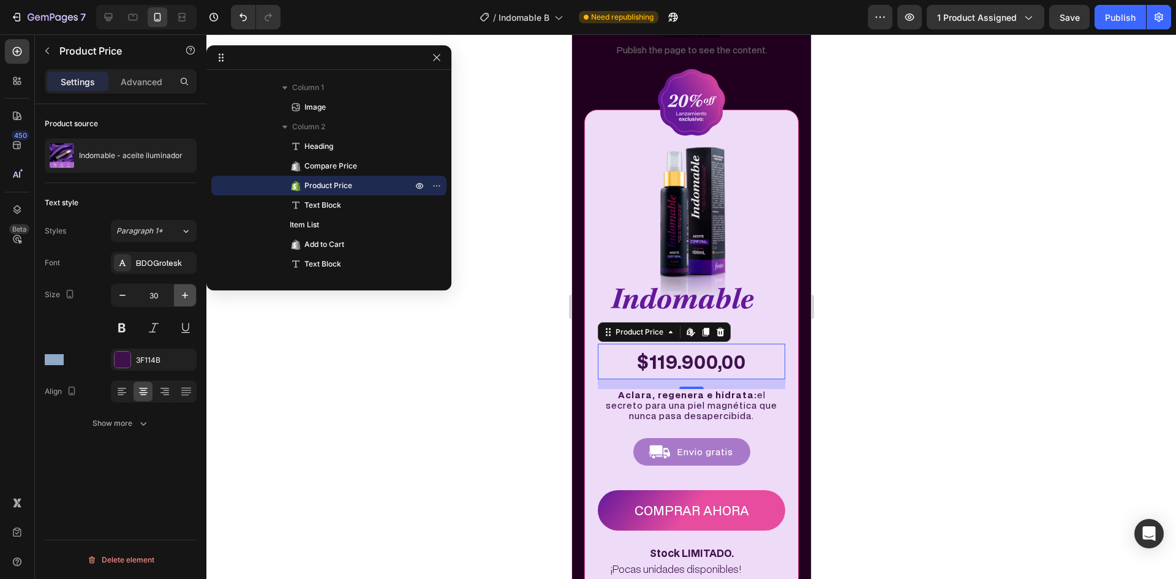
click at [189, 288] on button "button" at bounding box center [185, 295] width 22 height 22
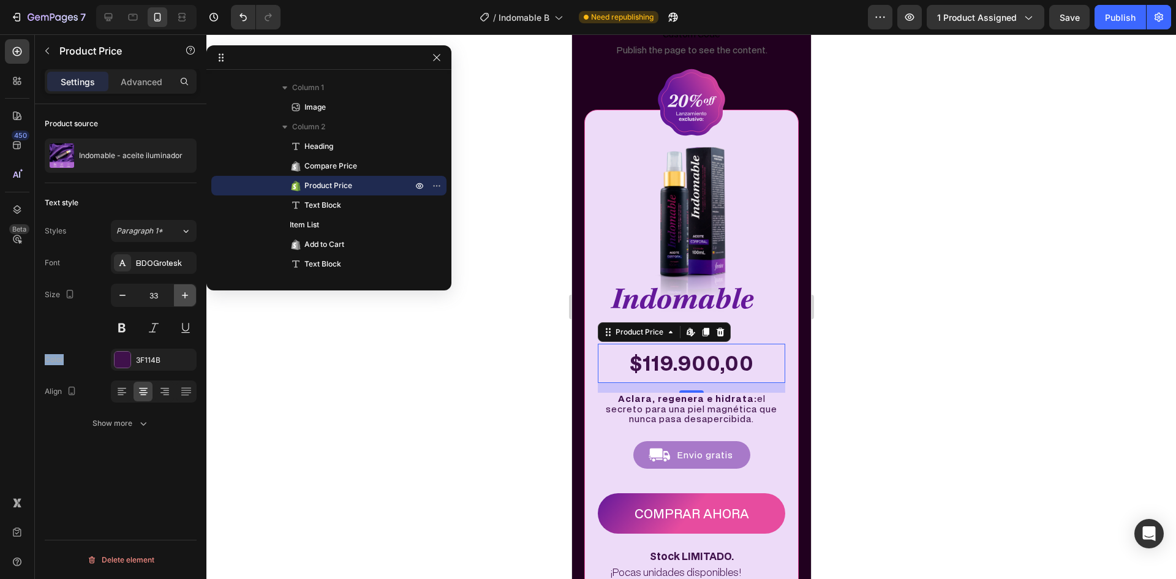
click at [189, 288] on button "button" at bounding box center [185, 295] width 22 height 22
type input "34"
click at [113, 418] on div "Show more" at bounding box center [121, 423] width 57 height 12
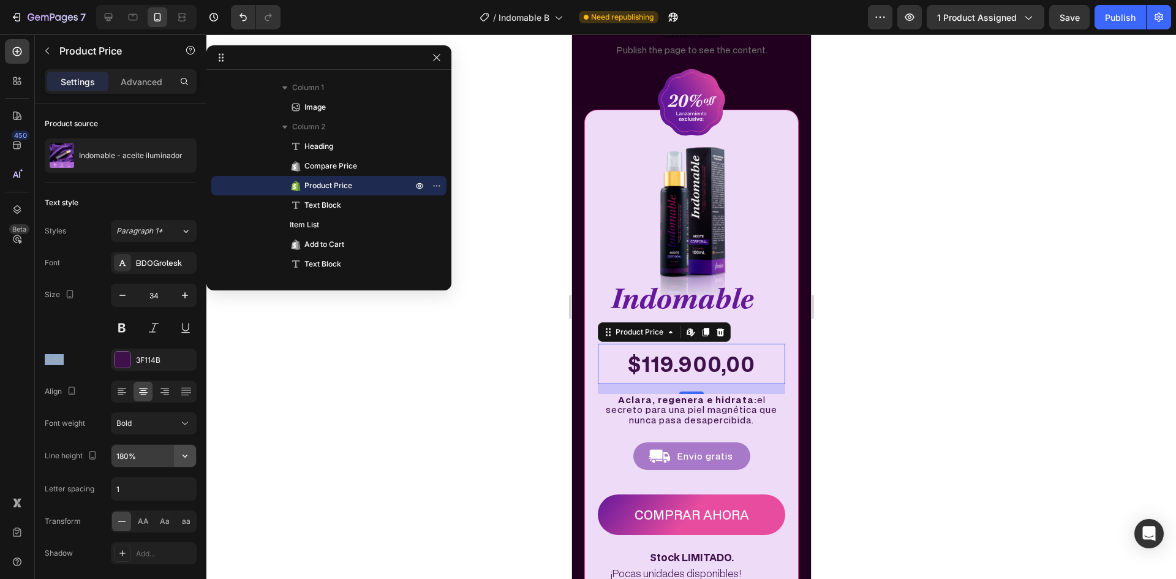
click at [180, 455] on icon "button" at bounding box center [185, 456] width 12 height 12
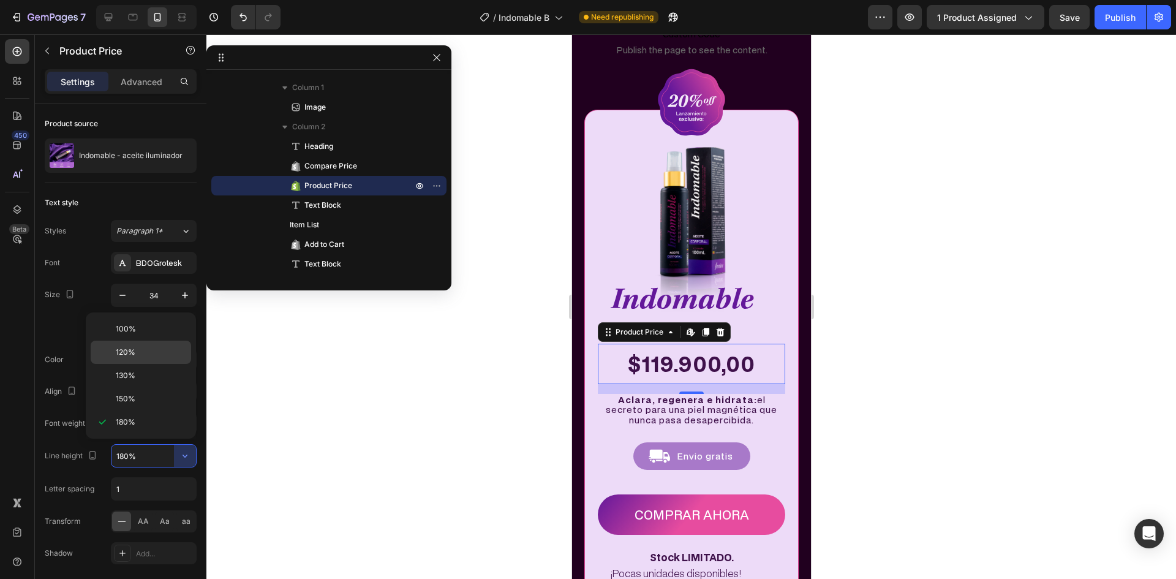
click at [149, 350] on p "120%" at bounding box center [151, 352] width 70 height 11
type input "120%"
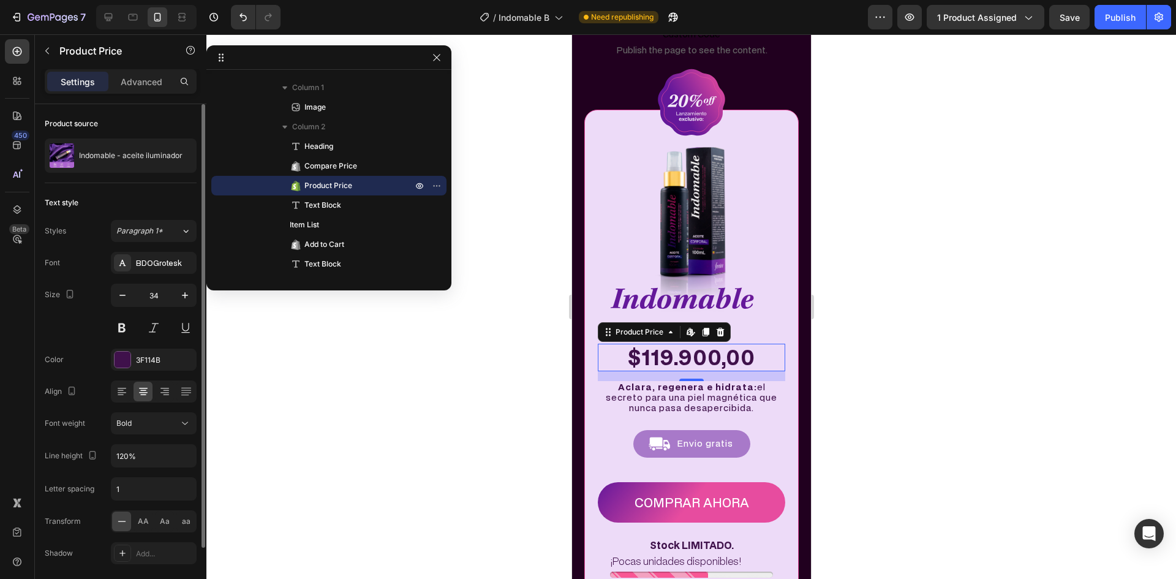
click at [83, 318] on div "Size 34" at bounding box center [121, 311] width 152 height 55
click at [745, 322] on div "$149.900,00" at bounding box center [690, 333] width 187 height 22
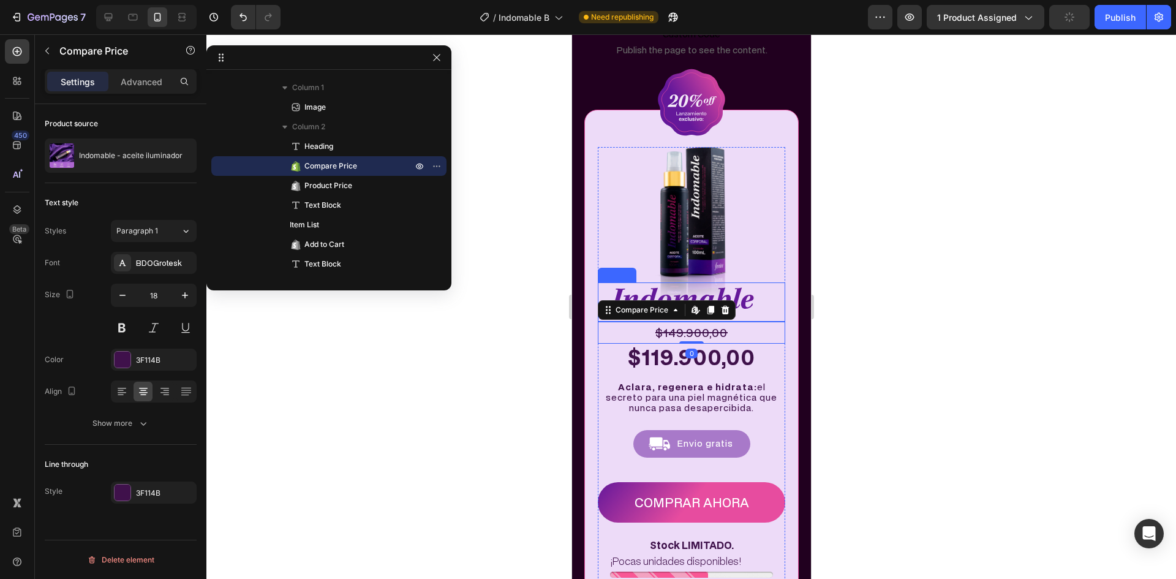
click at [752, 306] on h2 "Indomable" at bounding box center [691, 301] width 163 height 39
drag, startPoint x: 742, startPoint y: 314, endPoint x: 683, endPoint y: 320, distance: 59.7
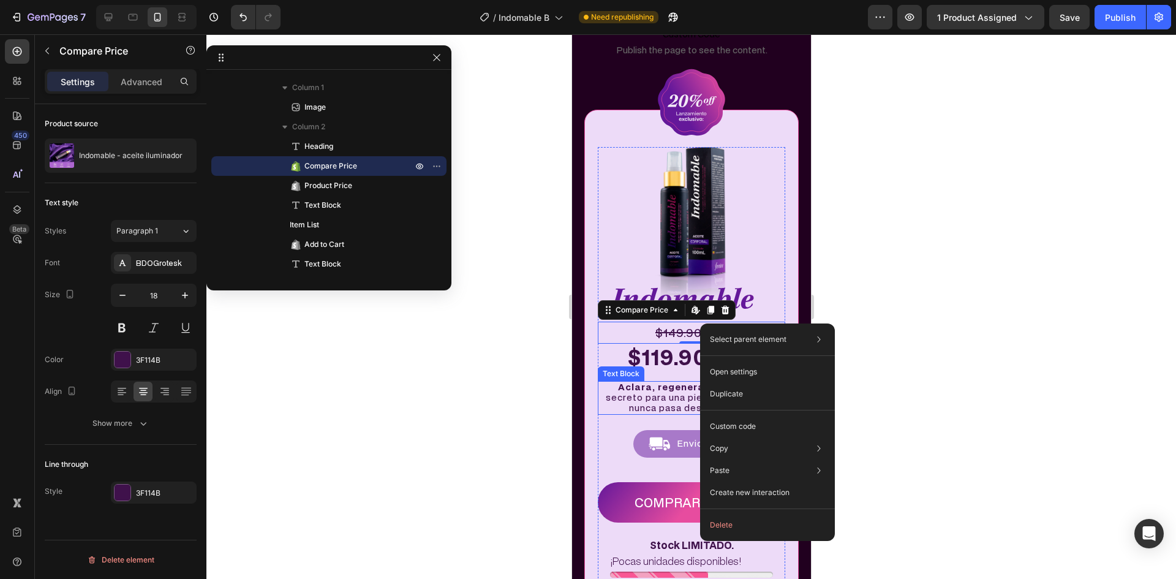
click at [627, 381] on strong "Aclara, regenera e hidrata:" at bounding box center [687, 387] width 139 height 12
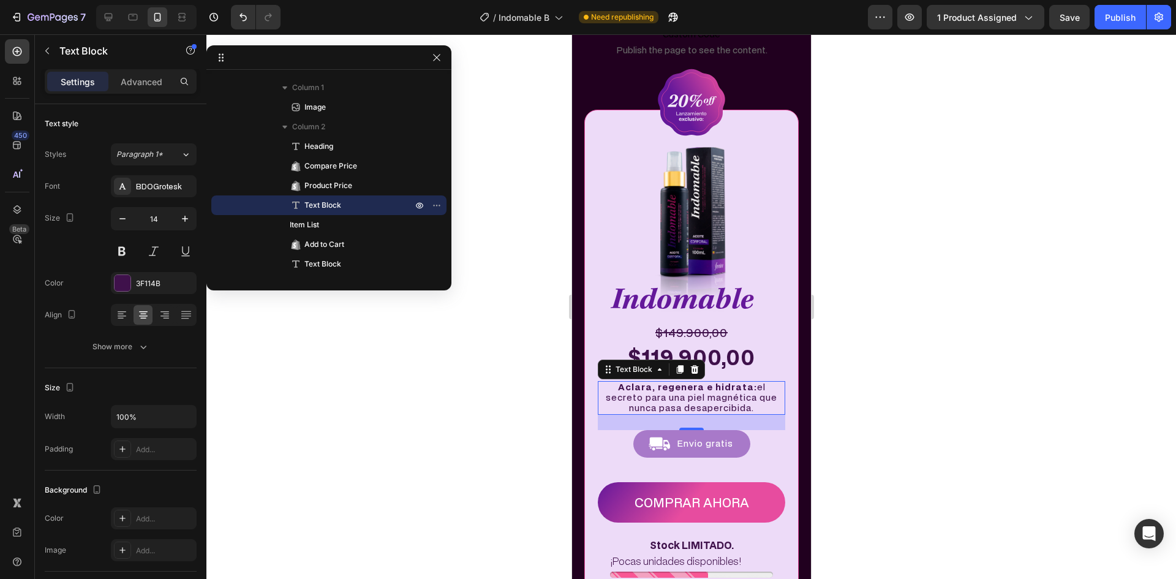
click at [943, 238] on div at bounding box center [691, 306] width 970 height 545
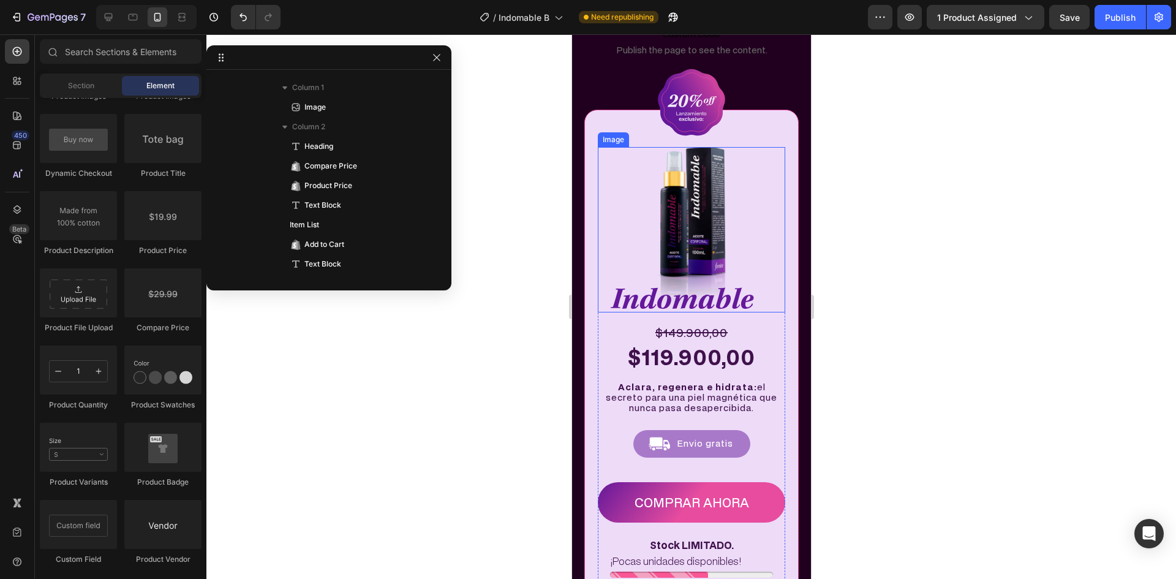
click at [765, 238] on div at bounding box center [690, 229] width 187 height 165
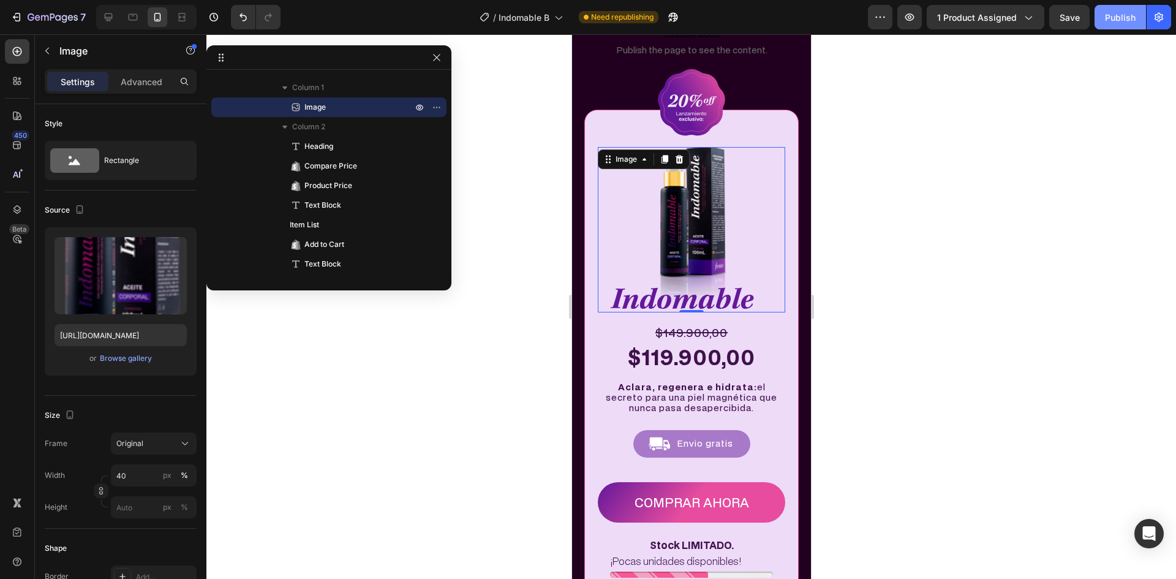
click at [1127, 18] on div "Publish" at bounding box center [1120, 17] width 31 height 13
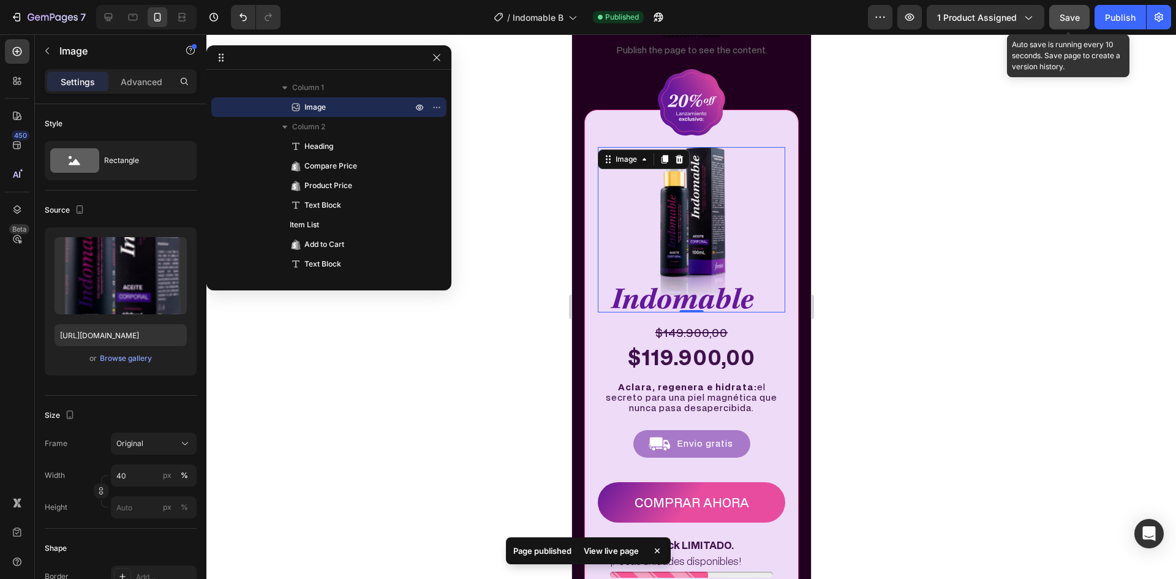
click at [1054, 28] on button "Save" at bounding box center [1069, 17] width 40 height 25
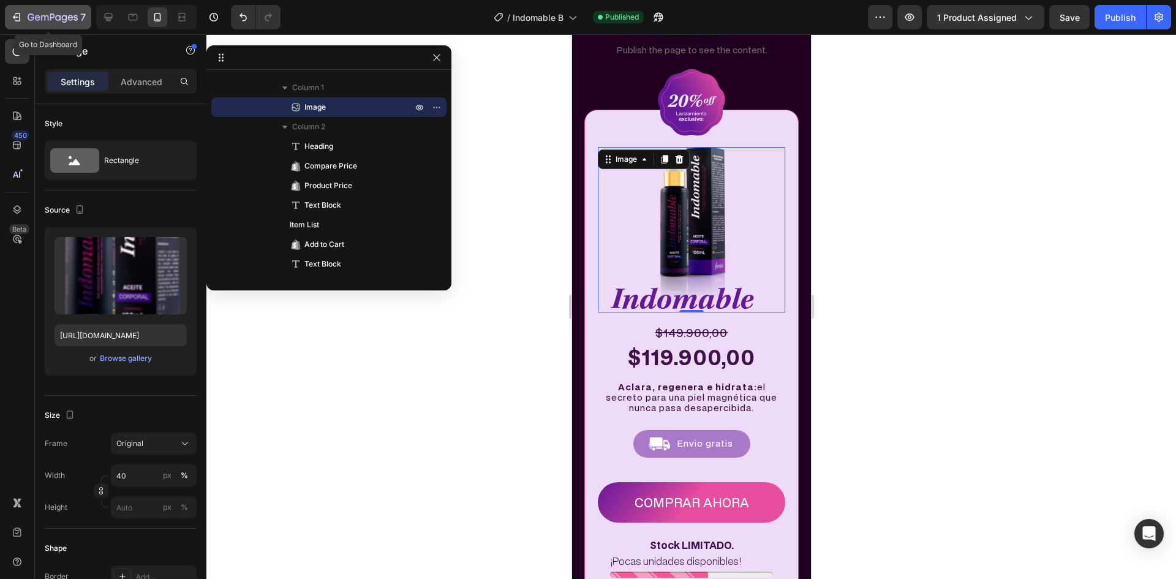
click at [13, 13] on icon "button" at bounding box center [16, 17] width 12 height 12
